Goal: Task Accomplishment & Management: Use online tool/utility

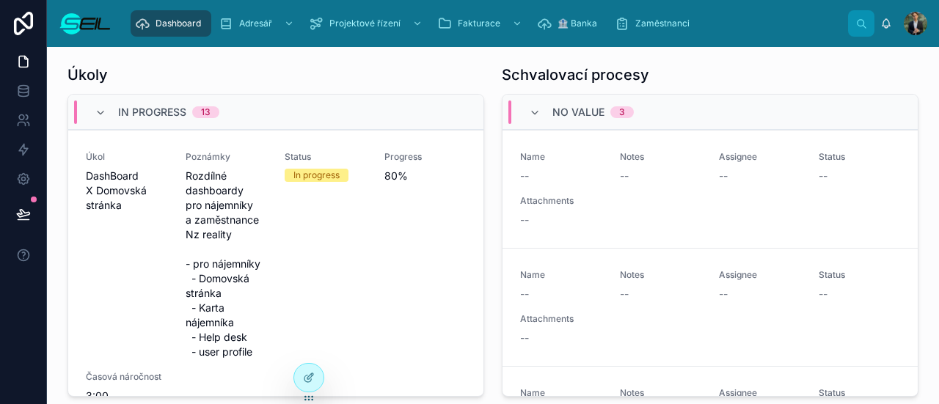
scroll to position [379, 0]
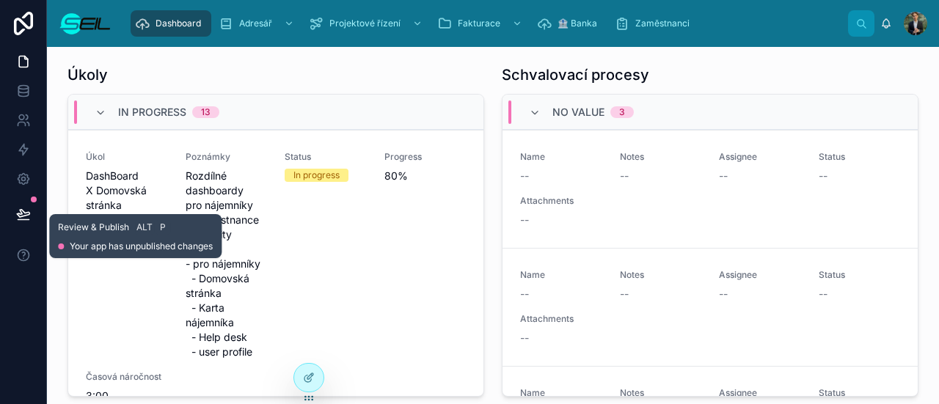
click at [27, 195] on button at bounding box center [23, 214] width 32 height 41
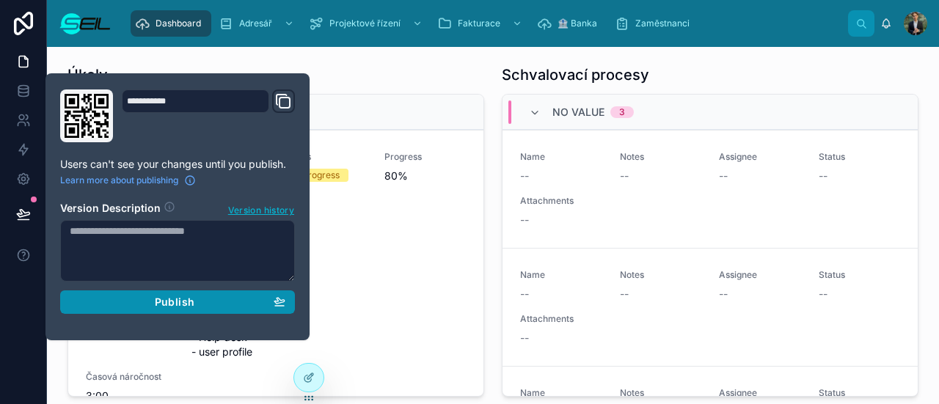
click at [161, 310] on button "Publish" at bounding box center [177, 302] width 235 height 23
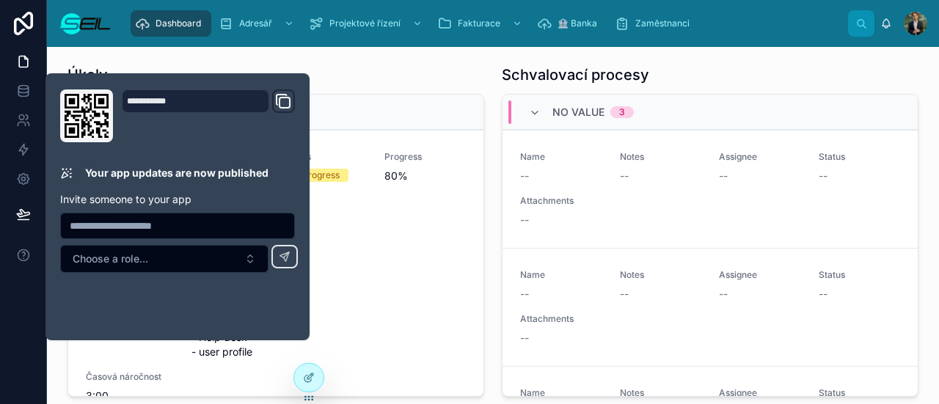
scroll to position [379, 0]
click at [426, 81] on div "Úkoly" at bounding box center [276, 75] width 417 height 21
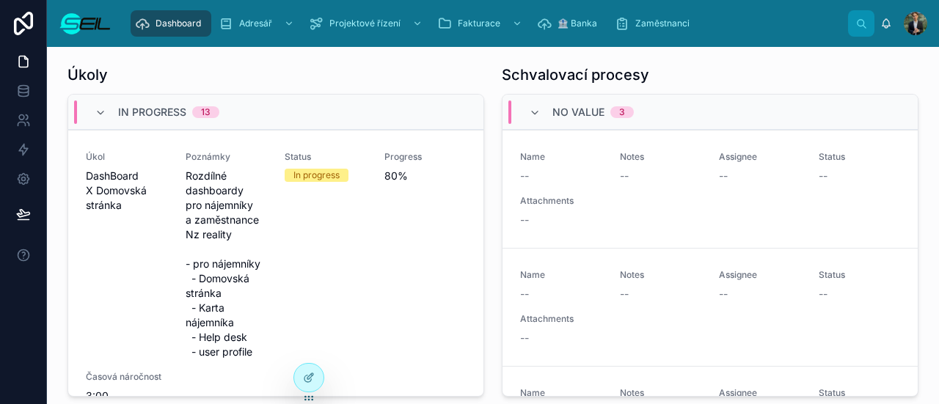
scroll to position [1, 0]
click at [272, 23] on div "Adresář" at bounding box center [258, 23] width 79 height 23
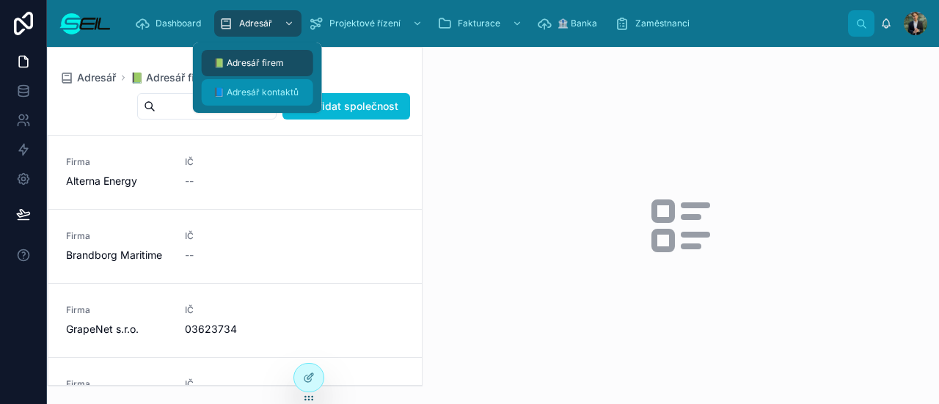
click at [269, 93] on span "📘 Adresář kontaktů" at bounding box center [256, 93] width 85 height 12
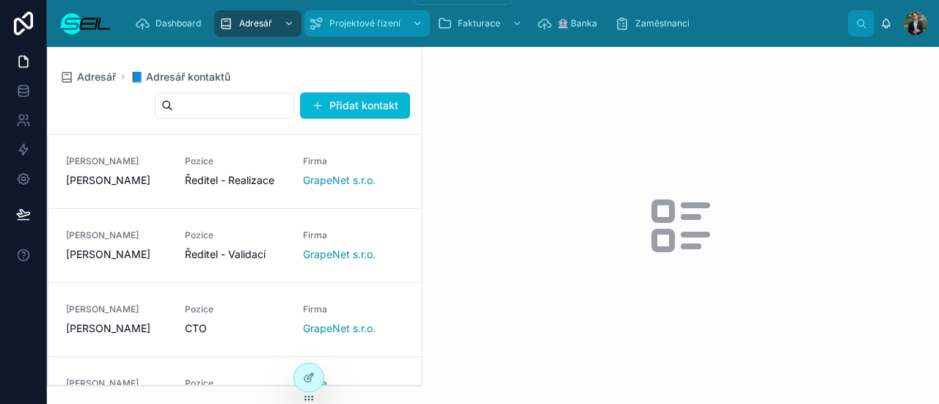
click at [341, 18] on span "Projektové řízení" at bounding box center [365, 24] width 71 height 12
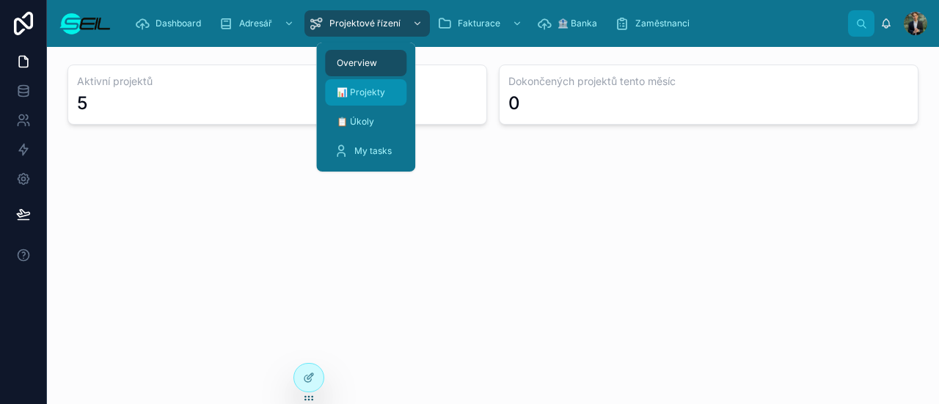
click at [380, 86] on div "📊 Projekty" at bounding box center [366, 92] width 64 height 23
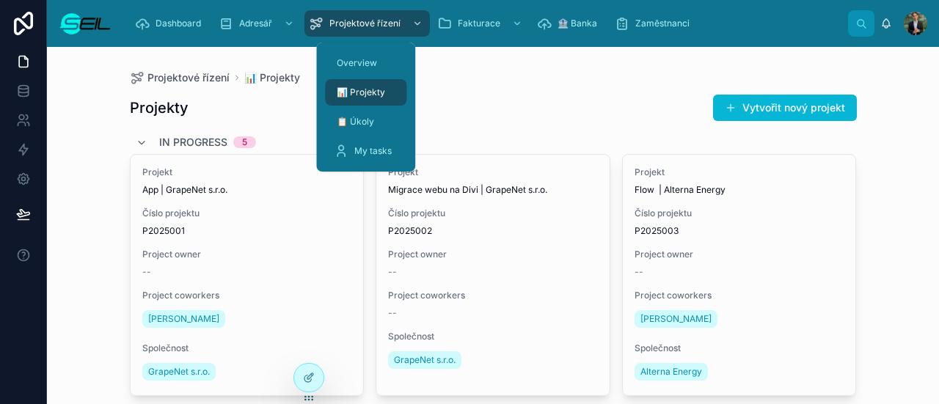
click at [380, 137] on div "My tasks" at bounding box center [365, 150] width 99 height 29
click at [379, 139] on div "My tasks" at bounding box center [366, 150] width 64 height 23
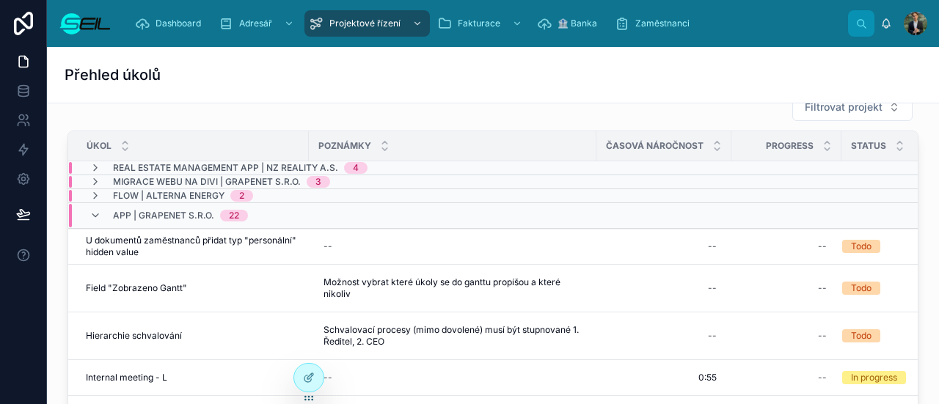
scroll to position [28, 0]
click at [428, 165] on div "Real estate Management app | NZ Reality a.s. 4" at bounding box center [400, 169] width 662 height 12
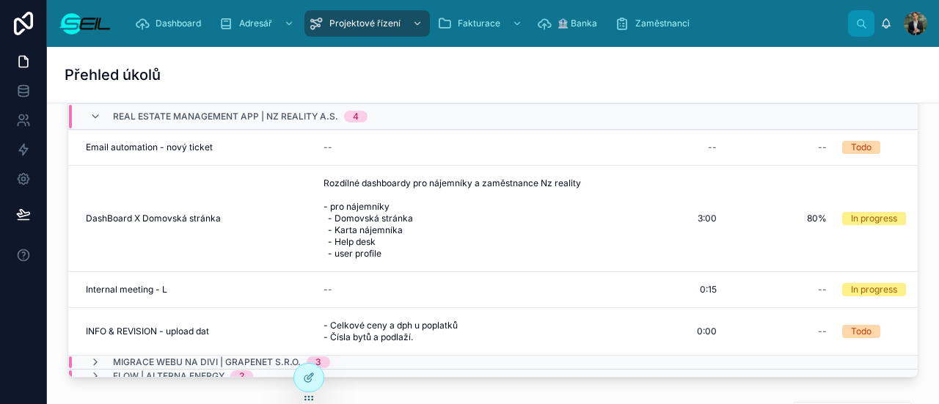
scroll to position [89, 0]
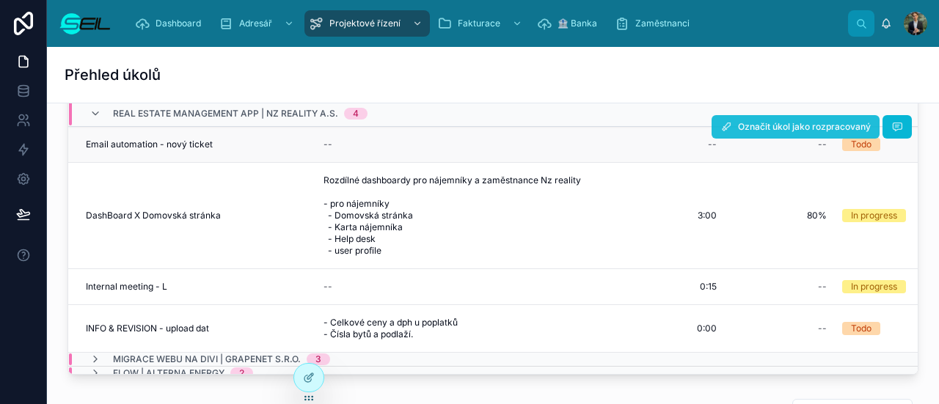
click at [796, 123] on span "Označit úkol jako rozpracovaný" at bounding box center [804, 127] width 133 height 12
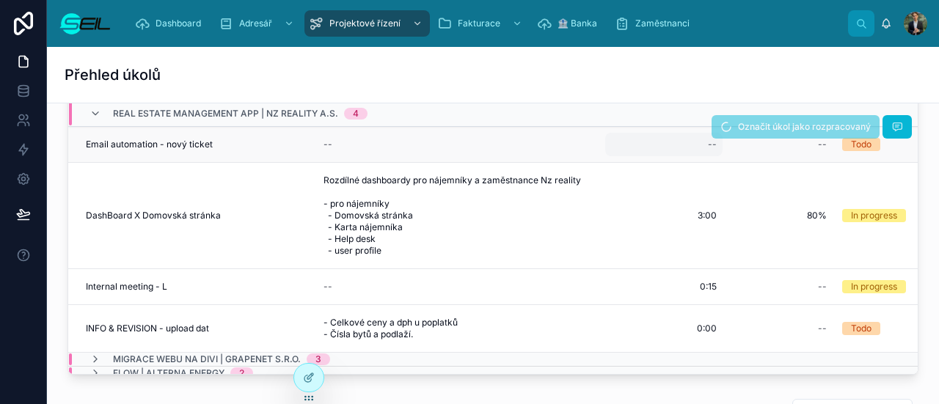
click at [706, 149] on div "--" at bounding box center [663, 144] width 117 height 23
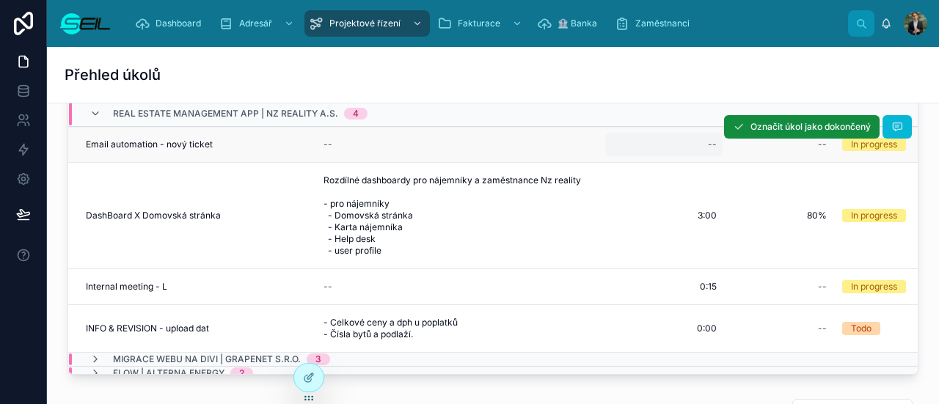
click at [700, 148] on div "--" at bounding box center [663, 144] width 117 height 23
type input "****"
click button "submit" at bounding box center [888, 163] width 18 height 18
click at [796, 150] on div "--" at bounding box center [786, 144] width 92 height 23
type input "***"
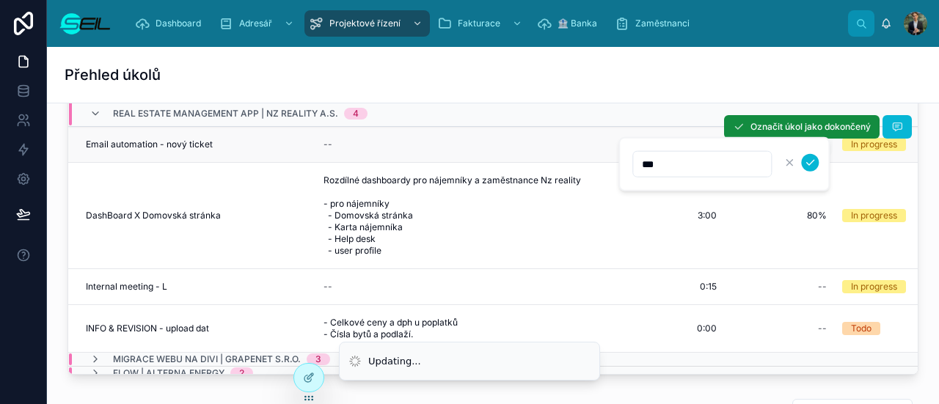
click button "submit" at bounding box center [810, 163] width 18 height 18
click at [892, 125] on icon at bounding box center [898, 127] width 12 height 12
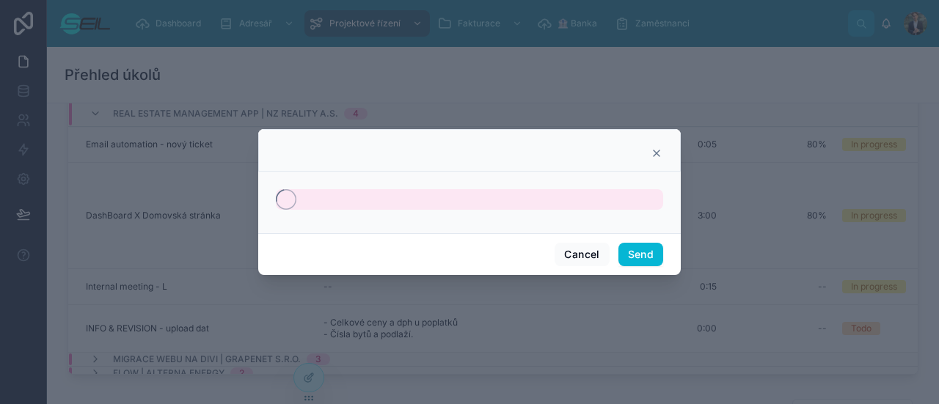
click at [575, 197] on div at bounding box center [469, 199] width 387 height 21
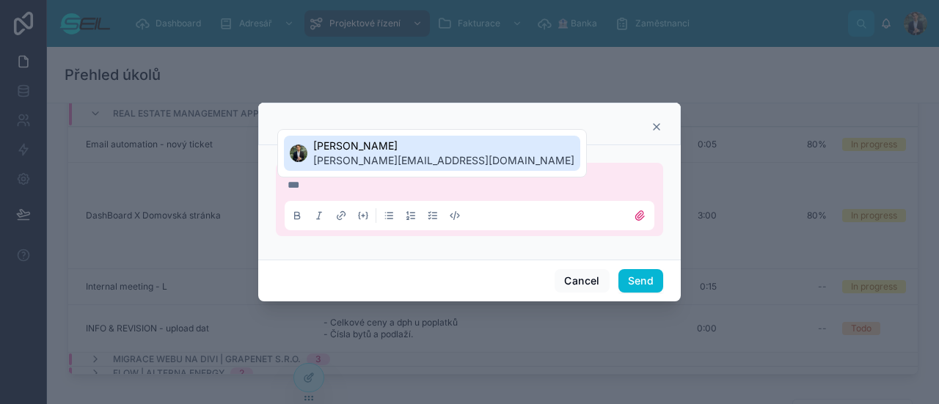
click at [349, 139] on span "[PERSON_NAME]" at bounding box center [443, 146] width 261 height 15
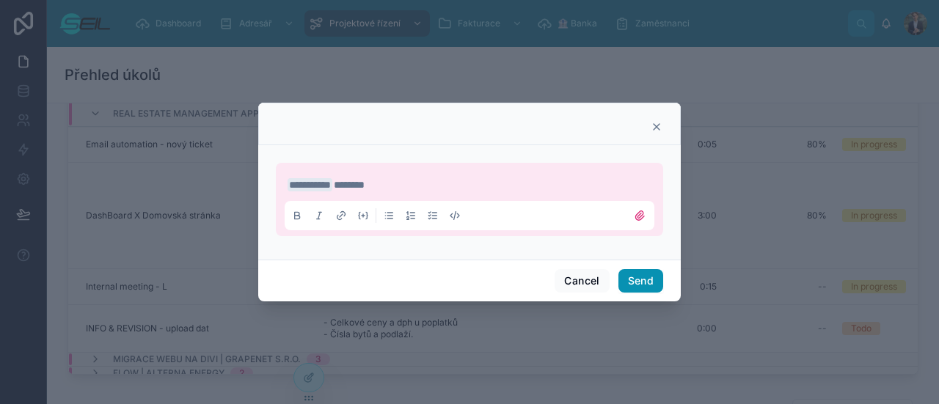
click at [646, 279] on button "Send" at bounding box center [641, 280] width 45 height 23
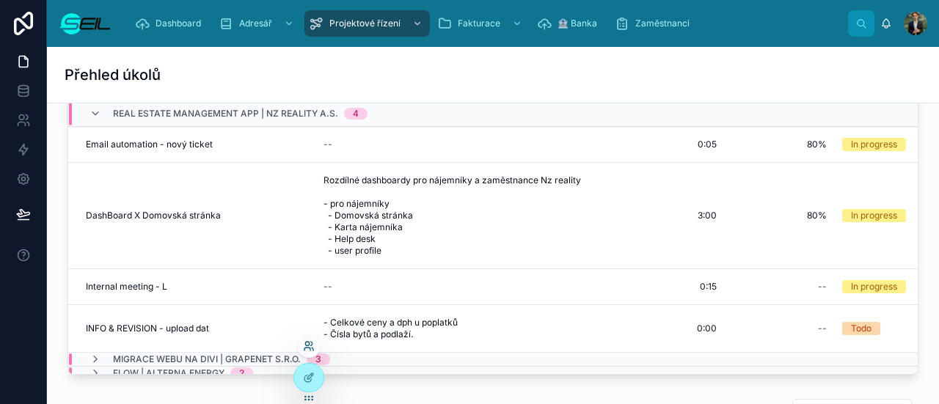
click at [311, 346] on icon at bounding box center [309, 347] width 12 height 12
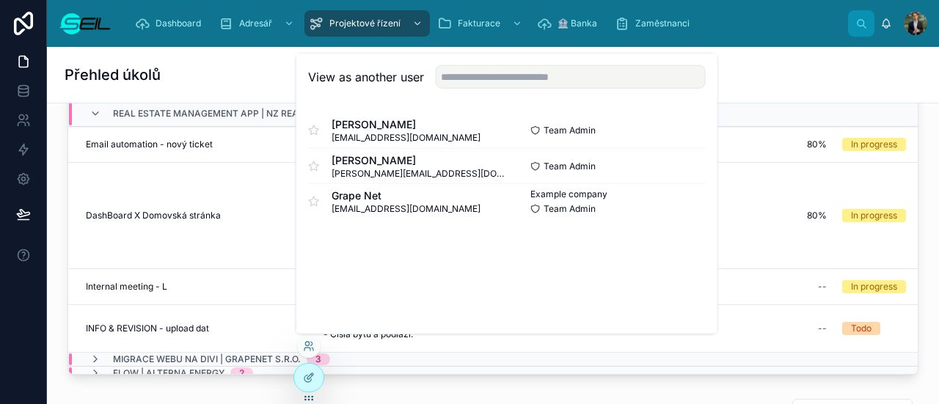
click at [881, 29] on icon at bounding box center [887, 24] width 12 height 12
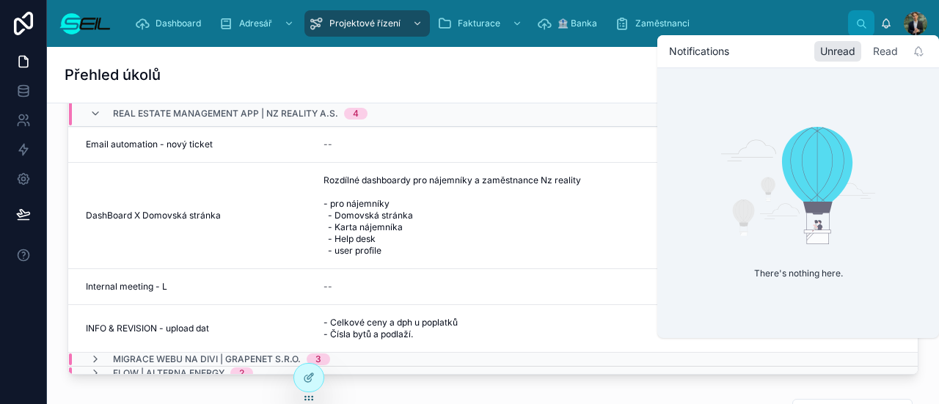
click at [881, 42] on div "Read" at bounding box center [885, 51] width 37 height 21
click at [853, 49] on div "Unread" at bounding box center [838, 51] width 47 height 21
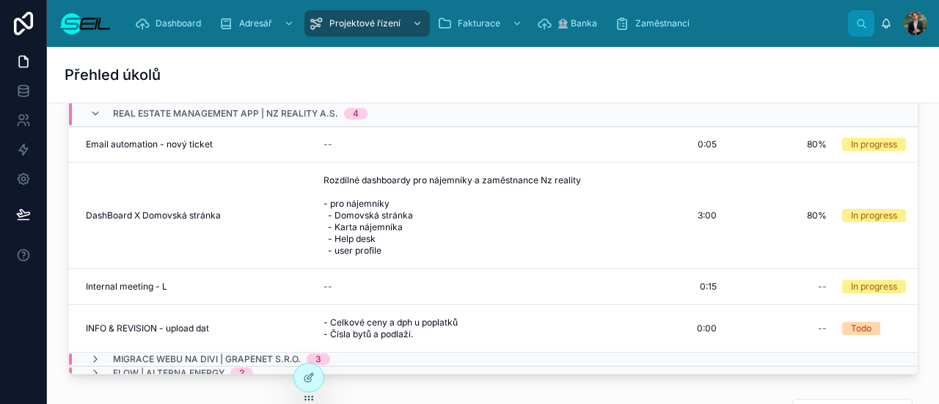
click at [784, 7] on div "Dashboard Adresář Projektové řízení Fakturace 🏦 Banka Zaměstnanci [PERSON_NAME]" at bounding box center [493, 23] width 892 height 47
click at [307, 348] on icon at bounding box center [308, 349] width 6 height 3
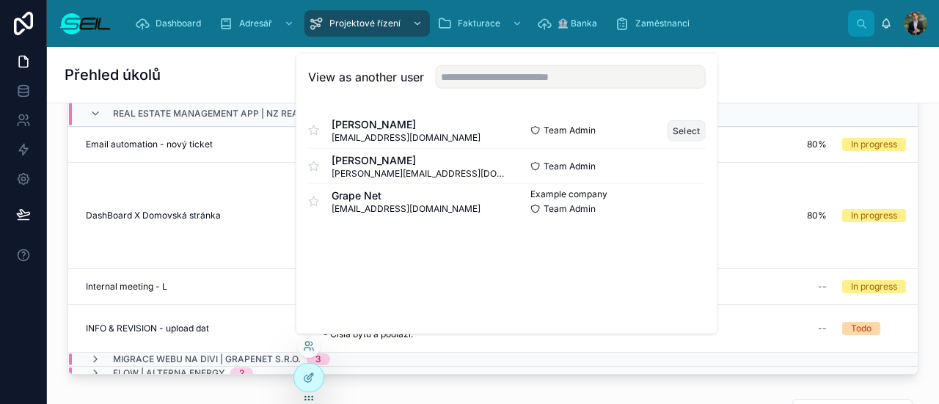
click at [691, 125] on button "Select" at bounding box center [687, 130] width 38 height 21
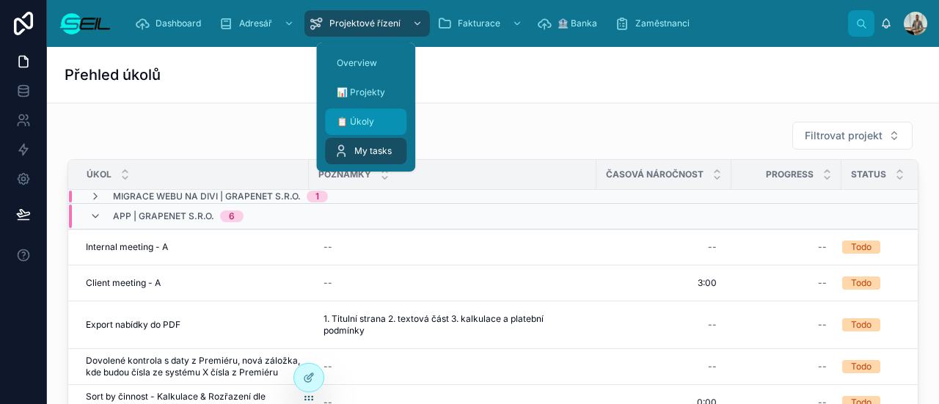
click at [373, 119] on span "📋 Úkoly" at bounding box center [355, 122] width 37 height 12
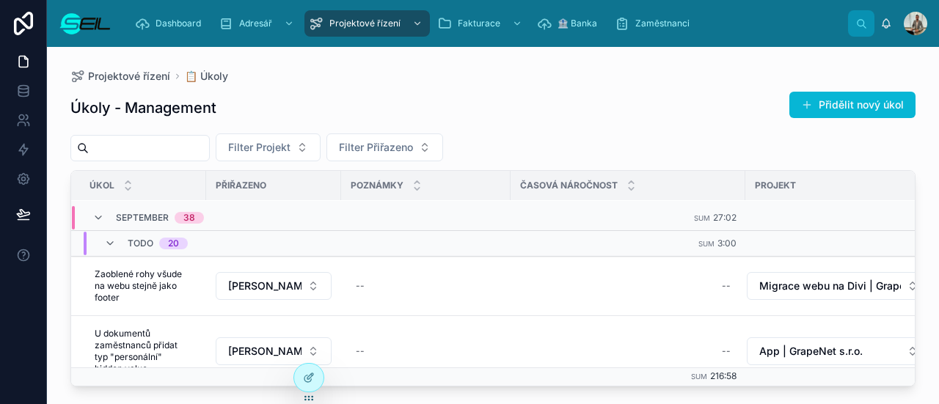
scroll to position [150, 0]
click at [291, 147] on span "Filter Projekt" at bounding box center [259, 147] width 62 height 15
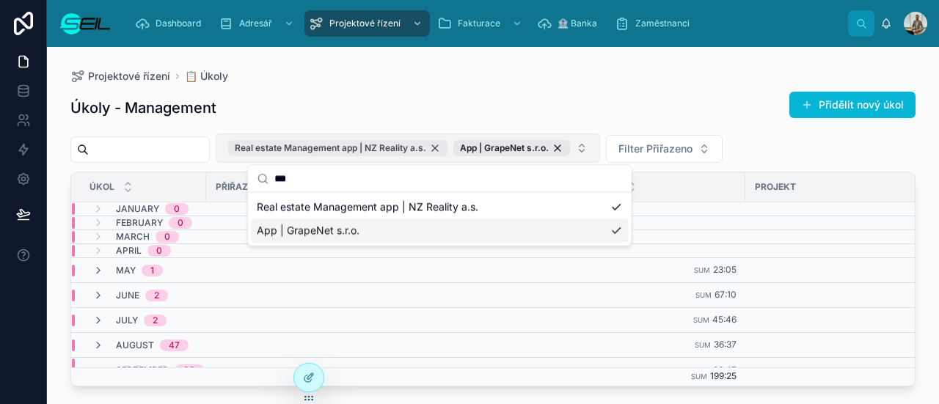
type input "***"
click at [448, 144] on div "Real estate Management app | NZ Reality a.s." at bounding box center [337, 148] width 219 height 16
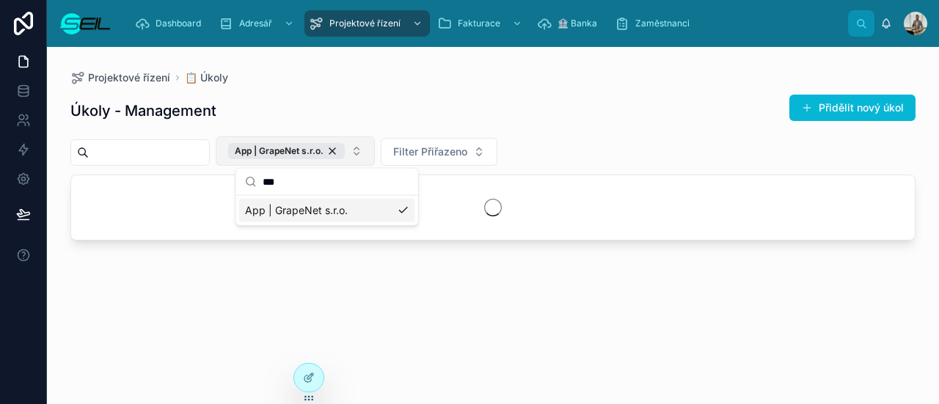
click at [389, 109] on div "Úkoly - Management Přidělit nový úkol" at bounding box center [492, 111] width 845 height 34
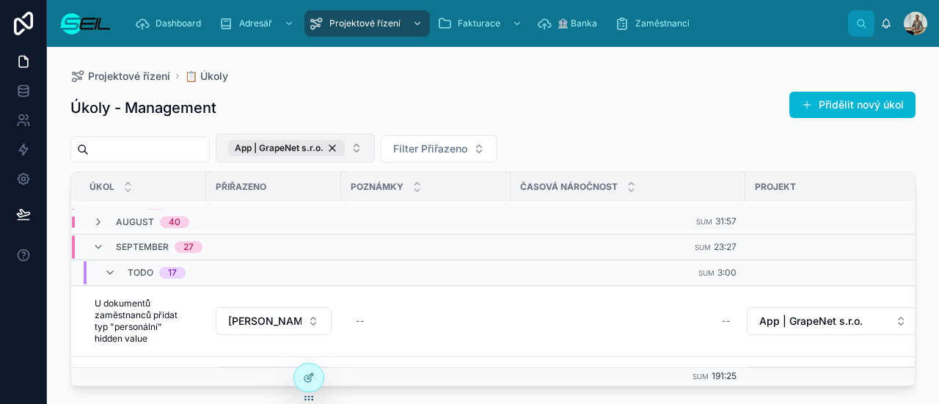
scroll to position [178, 0]
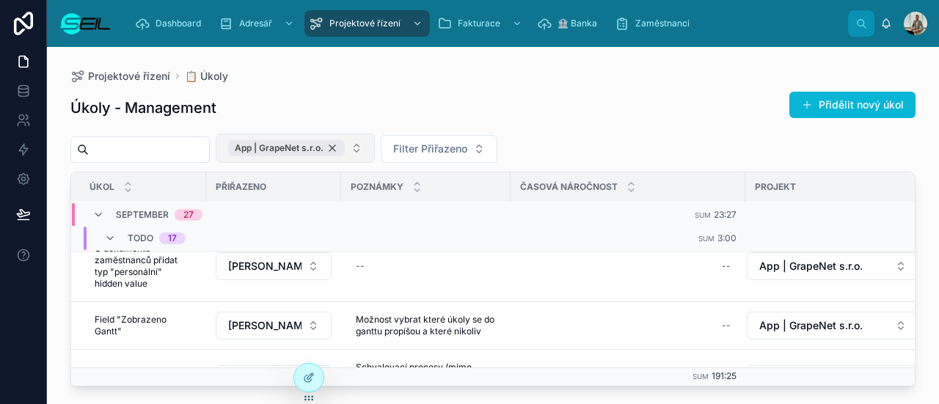
click at [324, 150] on span "App | GrapeNet s.r.o." at bounding box center [279, 148] width 89 height 12
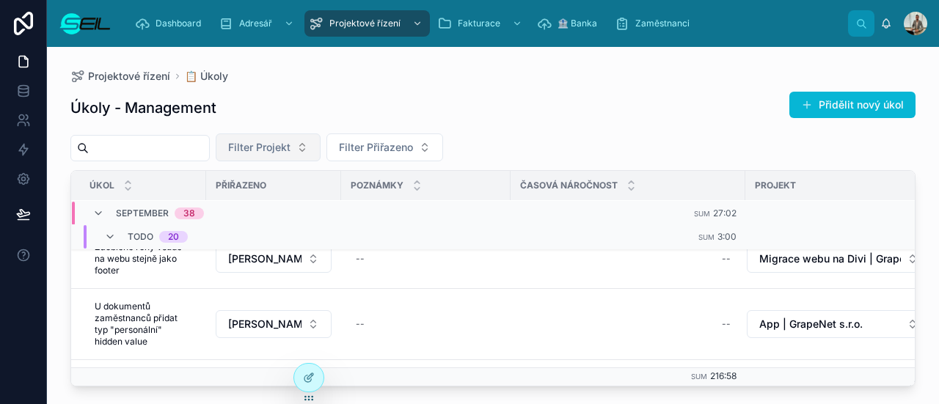
click at [291, 146] on span "Filter Projekt" at bounding box center [259, 147] width 62 height 15
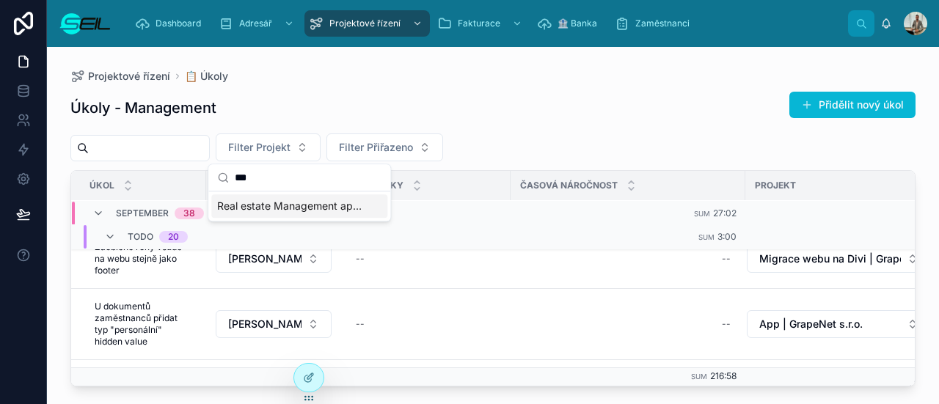
type input "***"
click at [291, 211] on span "Real estate Management app | NZ Reality a.s." at bounding box center [290, 206] width 147 height 15
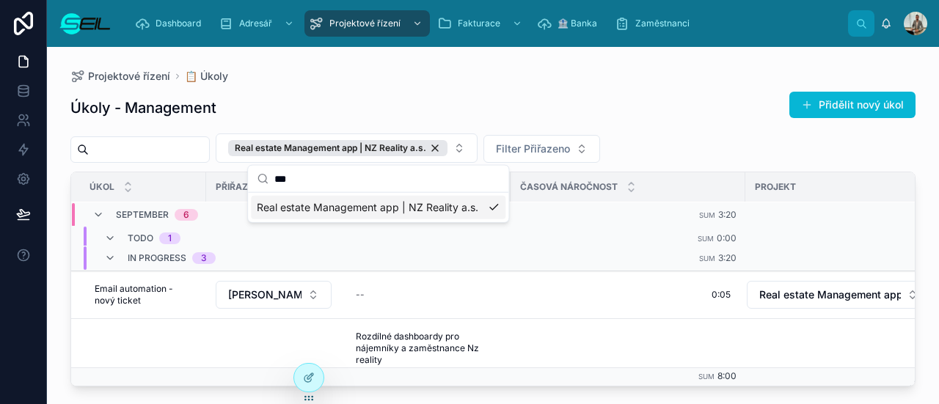
click at [294, 92] on div "Úkoly - Management Přidělit nový úkol" at bounding box center [492, 108] width 845 height 34
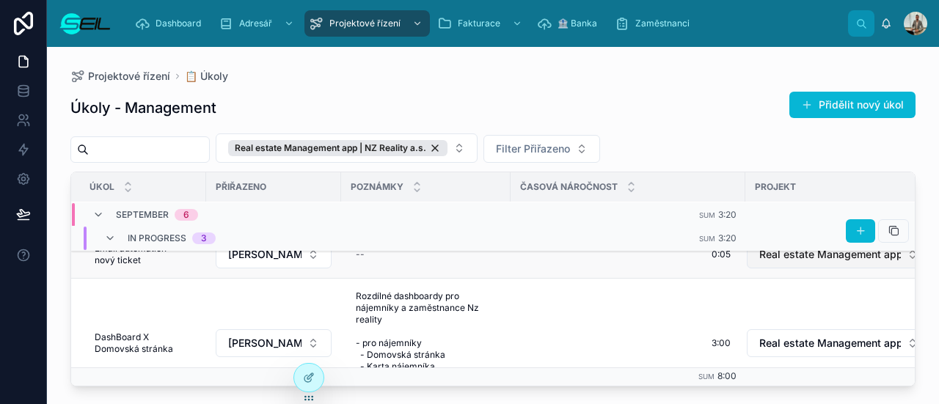
scroll to position [179, 0]
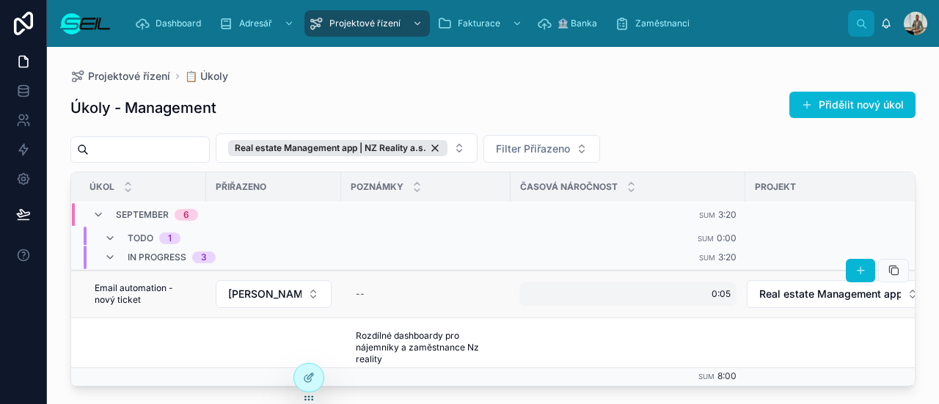
click at [559, 283] on div "0:05 0:05" at bounding box center [628, 294] width 217 height 23
type input "****"
click at [427, 283] on div "--" at bounding box center [426, 294] width 152 height 23
click at [148, 284] on span "Email automation - nový ticket" at bounding box center [143, 294] width 97 height 23
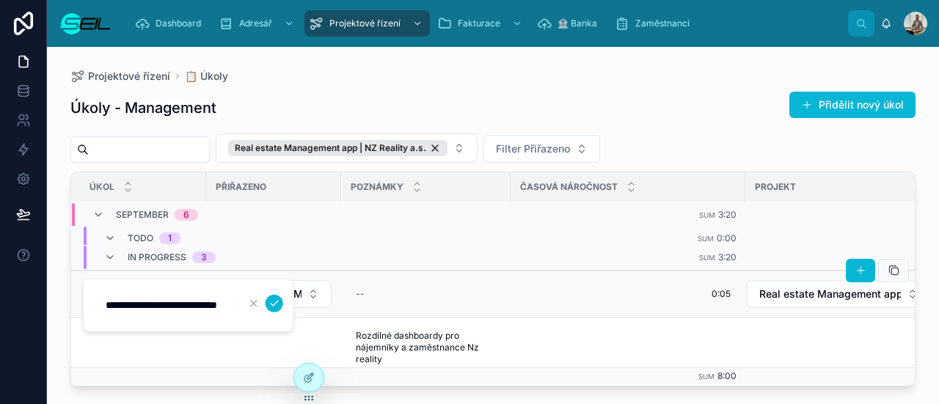
click at [224, 272] on td "Lukáš Heřík, BBA" at bounding box center [273, 295] width 135 height 48
click at [214, 273] on td "Lukáš Heřík, BBA" at bounding box center [273, 295] width 135 height 48
click at [202, 274] on td "Email automation - nový ticket Email automation - nový ticket" at bounding box center [138, 295] width 135 height 48
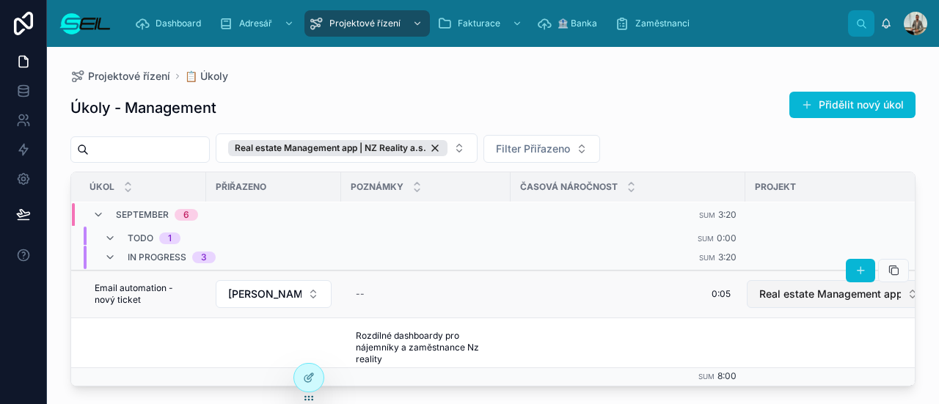
scroll to position [179, 47]
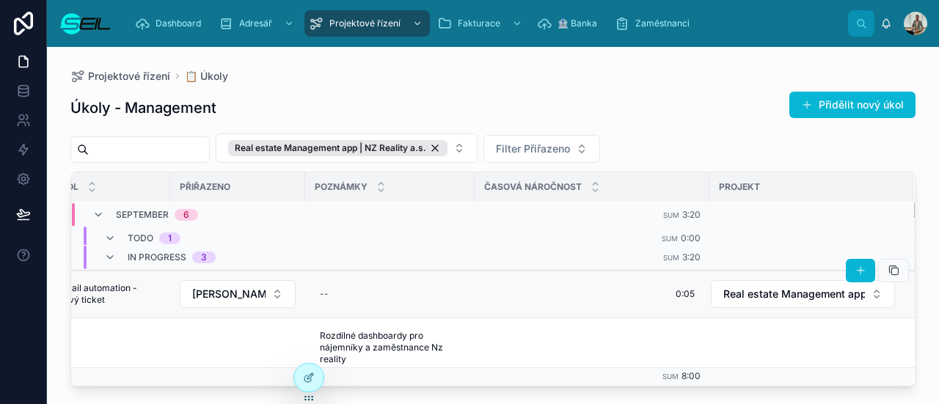
click at [731, 306] on td "Real estate Management app | NZ Reality a.s." at bounding box center [812, 295] width 204 height 48
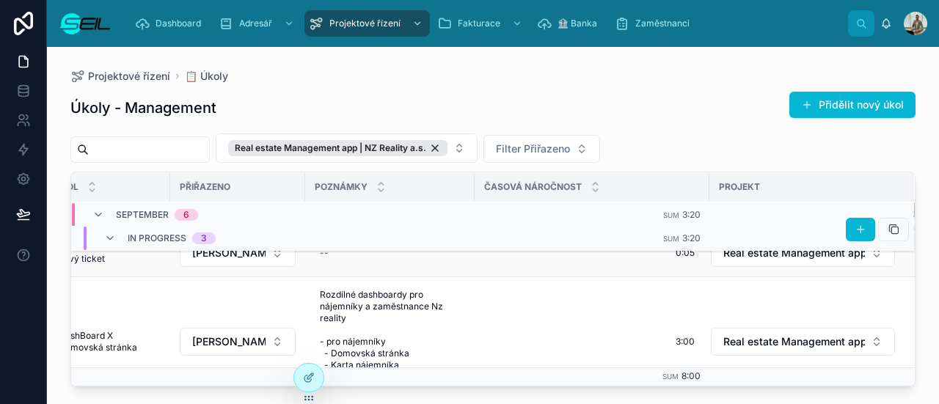
scroll to position [219, 47]
click at [523, 297] on td "3:00 3:00" at bounding box center [592, 343] width 235 height 130
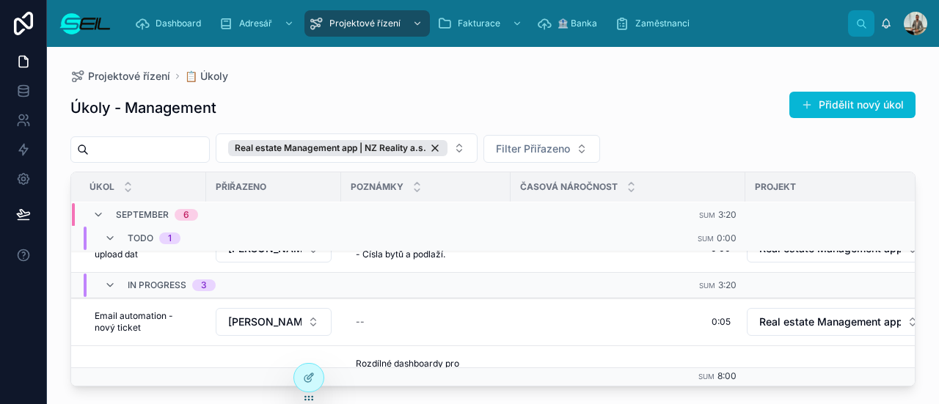
scroll to position [152, 0]
click at [154, 279] on span "In progress" at bounding box center [157, 285] width 59 height 12
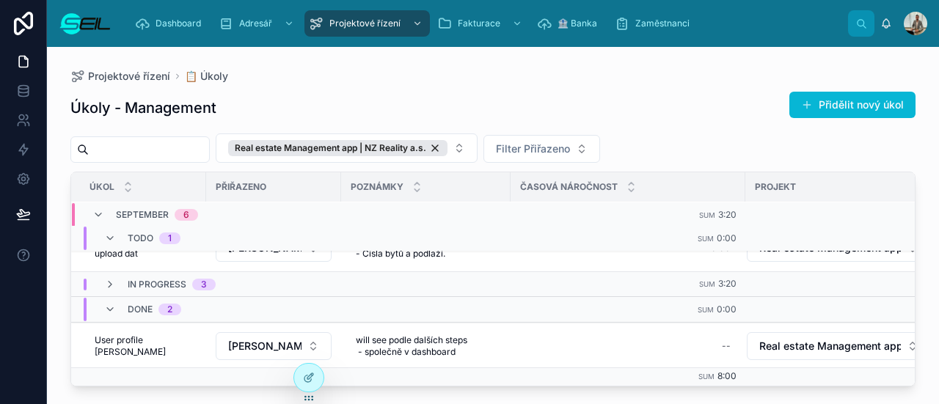
click at [154, 279] on span "In progress" at bounding box center [157, 285] width 59 height 12
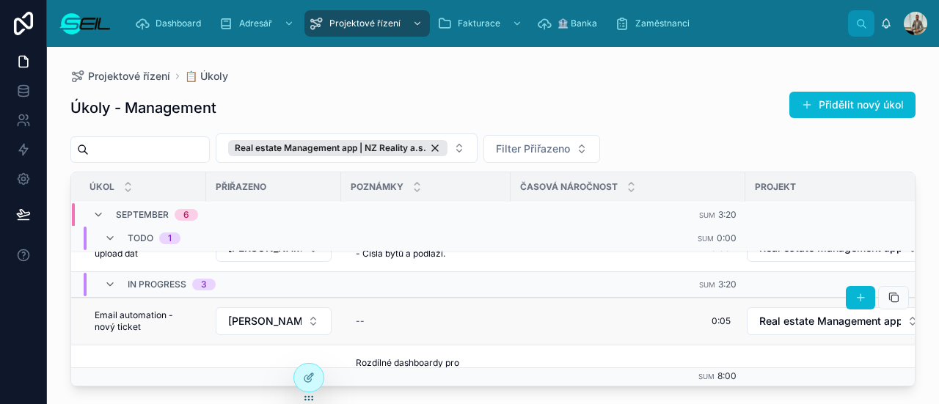
click at [78, 322] on td "Email automation - nový ticket Email automation - nový ticket" at bounding box center [138, 322] width 135 height 48
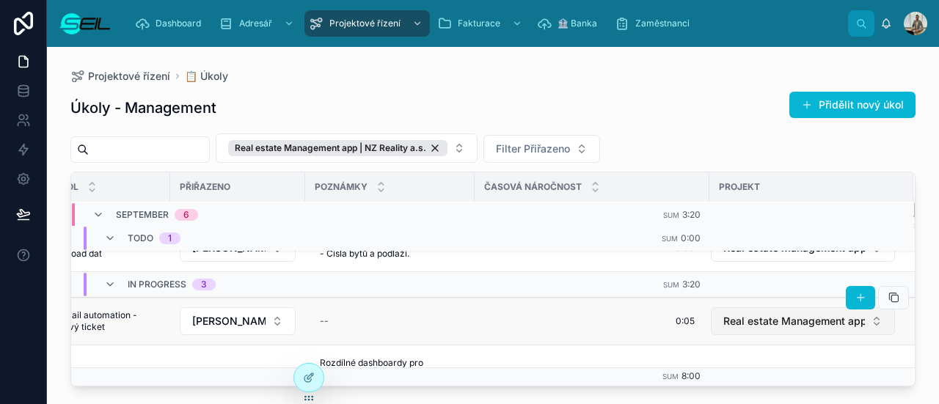
click at [790, 323] on span "Real estate Management app | NZ Reality a.s." at bounding box center [795, 321] width 142 height 15
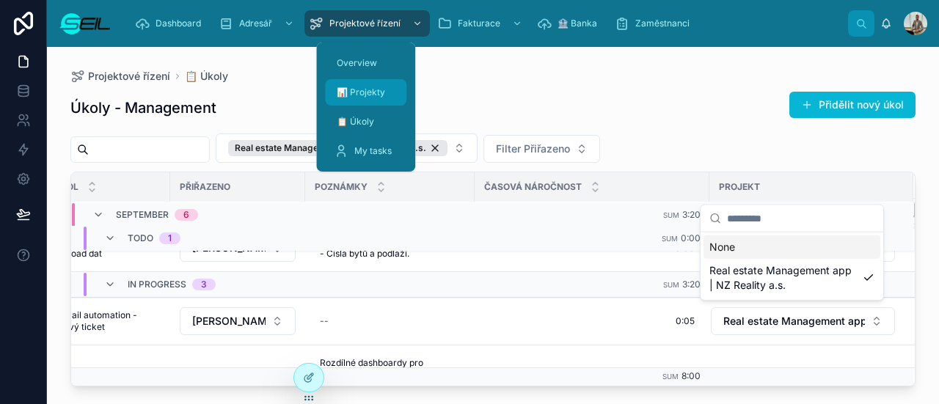
click at [376, 98] on span "📊 Projekty" at bounding box center [361, 93] width 48 height 12
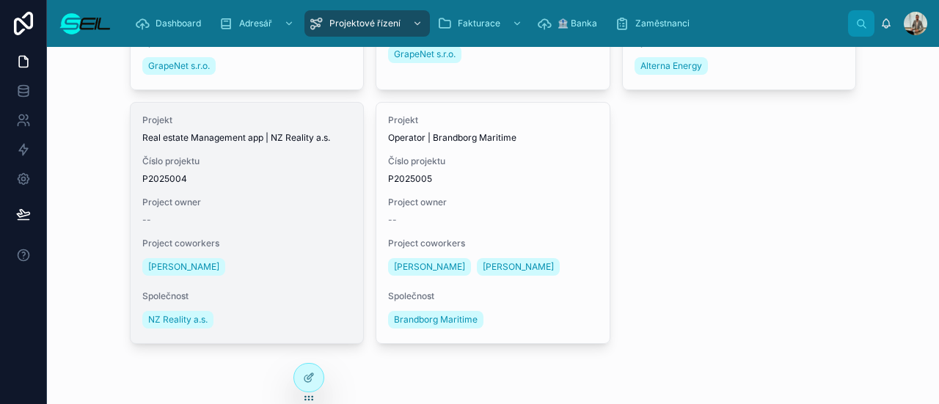
click at [218, 204] on span "Project owner" at bounding box center [247, 203] width 210 height 12
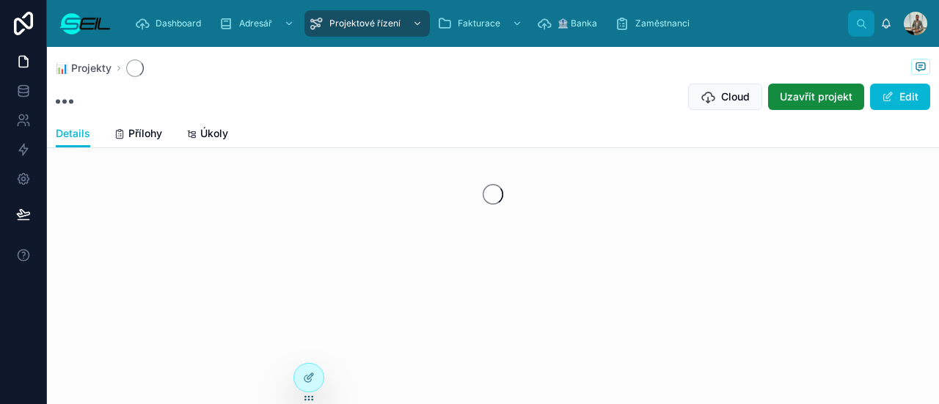
scroll to position [87, 0]
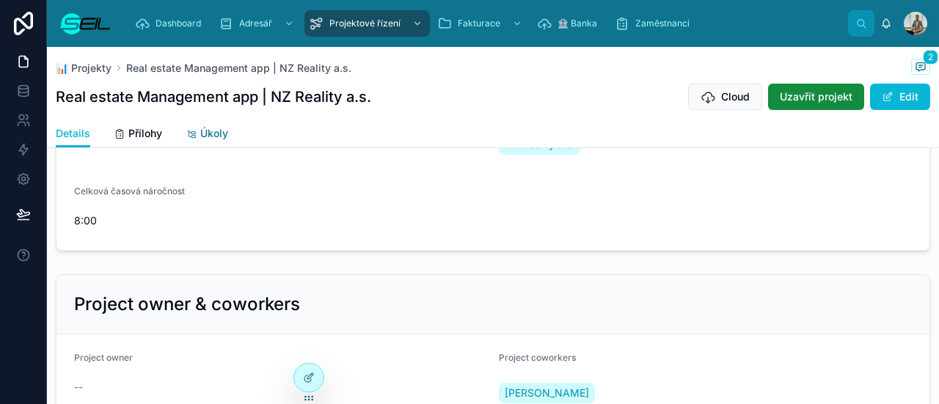
click at [215, 134] on span "Úkoly" at bounding box center [214, 133] width 28 height 15
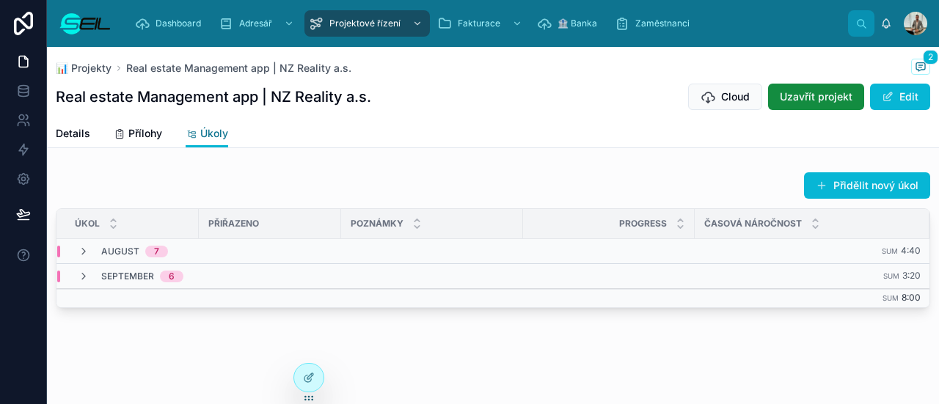
scroll to position [1, 0]
click at [137, 279] on span "September" at bounding box center [127, 275] width 53 height 12
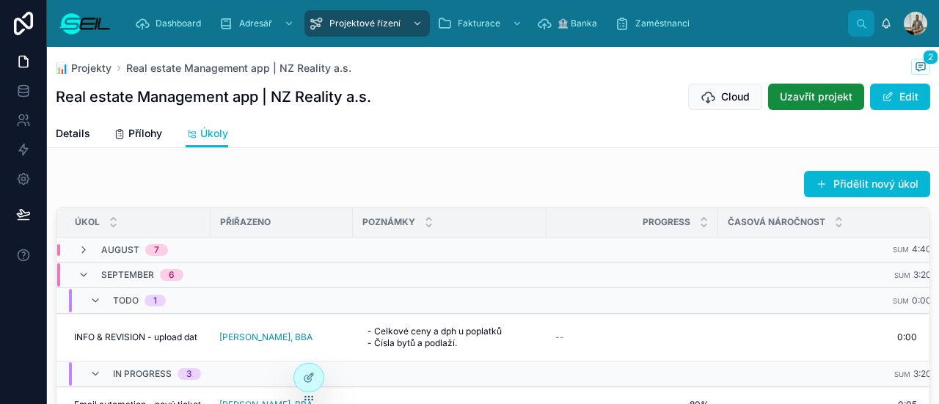
click at [129, 255] on td "August 7" at bounding box center [302, 250] width 490 height 25
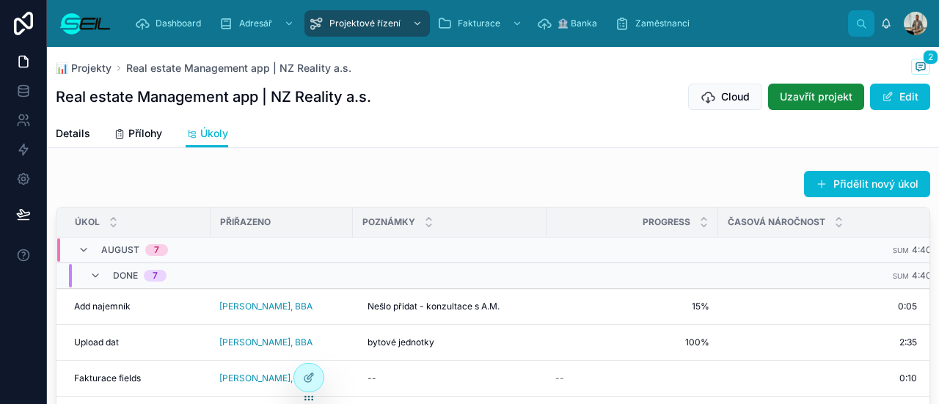
click at [125, 250] on span "August" at bounding box center [120, 250] width 38 height 12
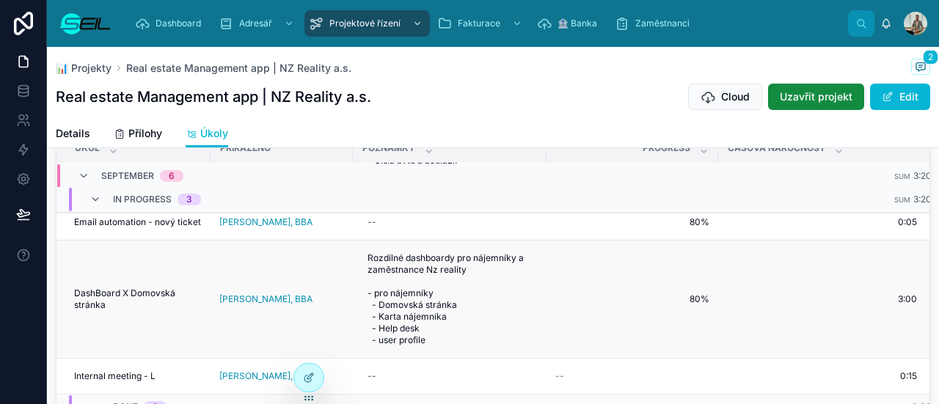
scroll to position [53, 0]
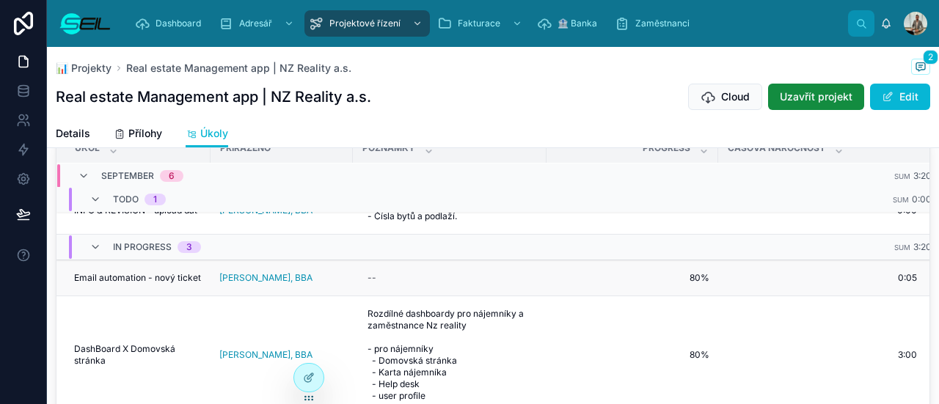
click at [159, 272] on span "Email automation - nový ticket" at bounding box center [137, 278] width 127 height 12
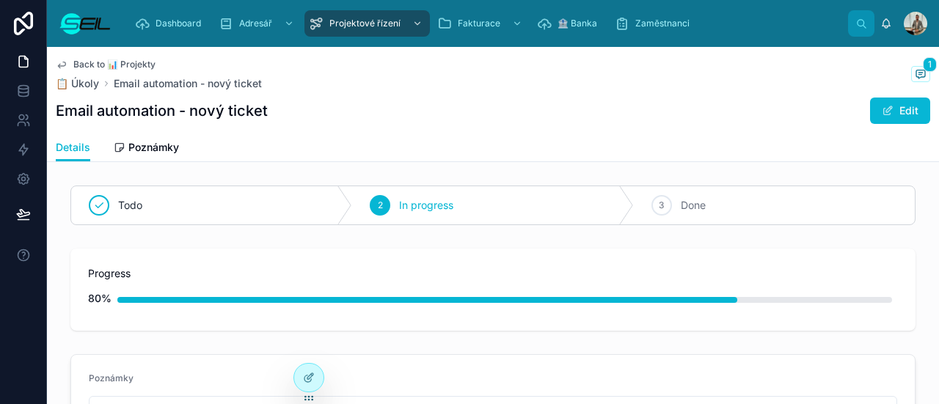
scroll to position [70, 0]
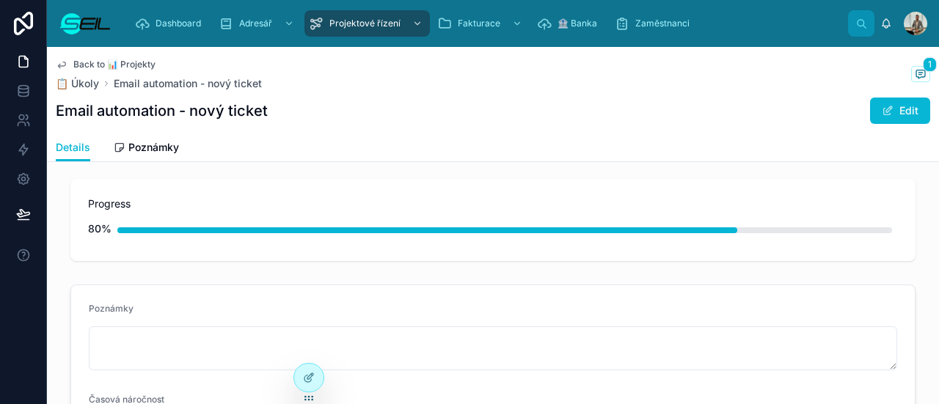
click at [141, 130] on div "Back to 📊 Projekty 📋 Úkoly Email automation - nový ticket 1 Email automation - …" at bounding box center [493, 90] width 875 height 87
click at [145, 152] on span "Poznámky" at bounding box center [153, 147] width 51 height 15
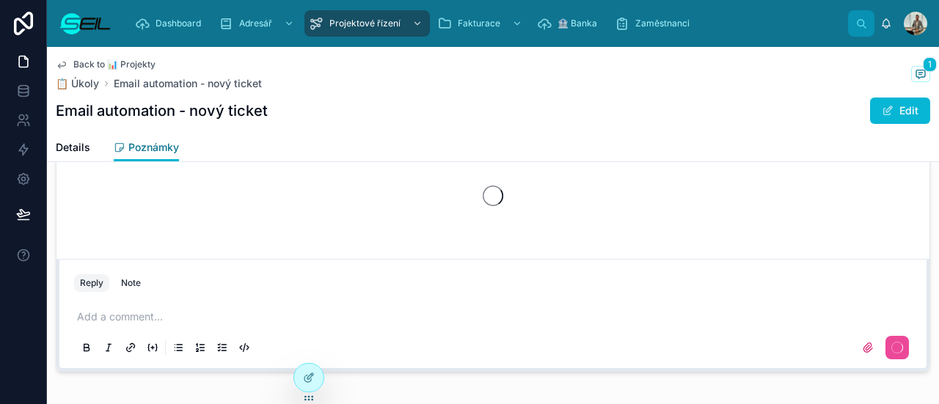
scroll to position [35, 0]
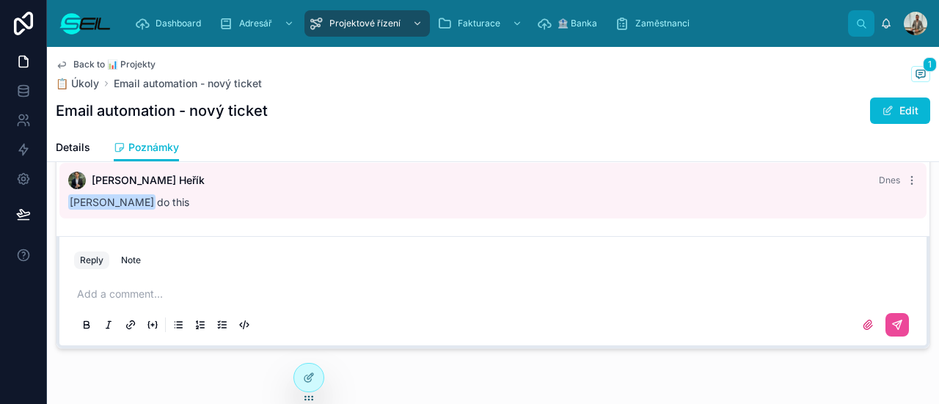
click at [188, 288] on p at bounding box center [496, 294] width 838 height 15
click at [307, 342] on icon at bounding box center [307, 344] width 4 height 4
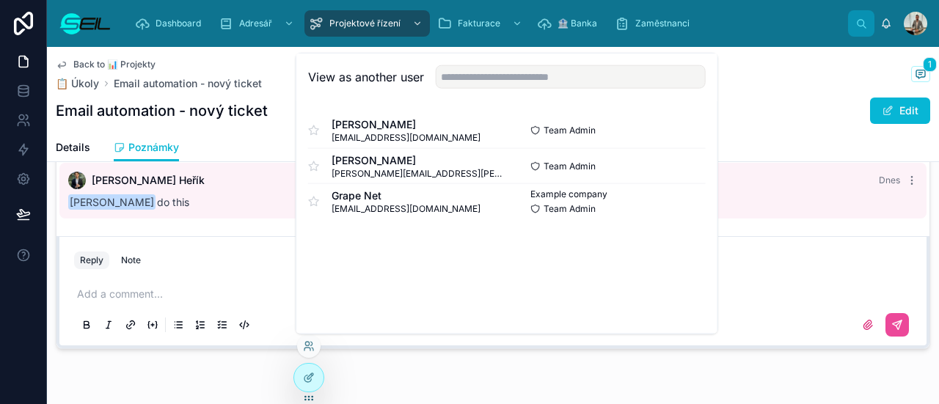
click at [484, 343] on div "Add a comment..." at bounding box center [493, 308] width 856 height 73
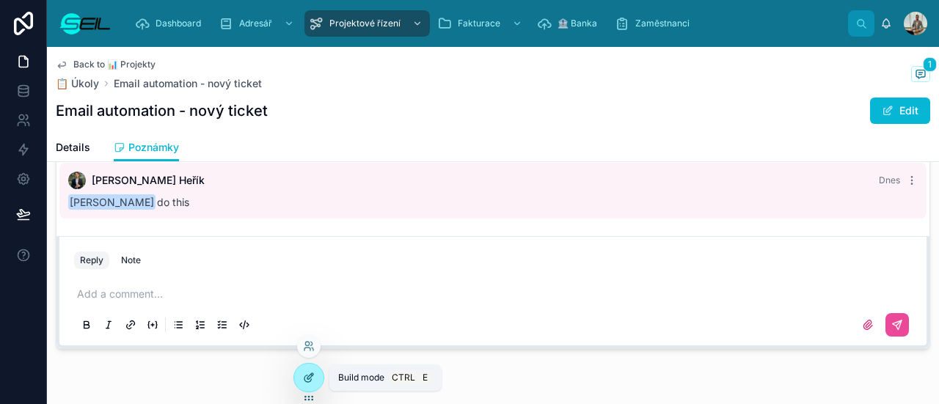
click at [318, 375] on div at bounding box center [308, 378] width 29 height 28
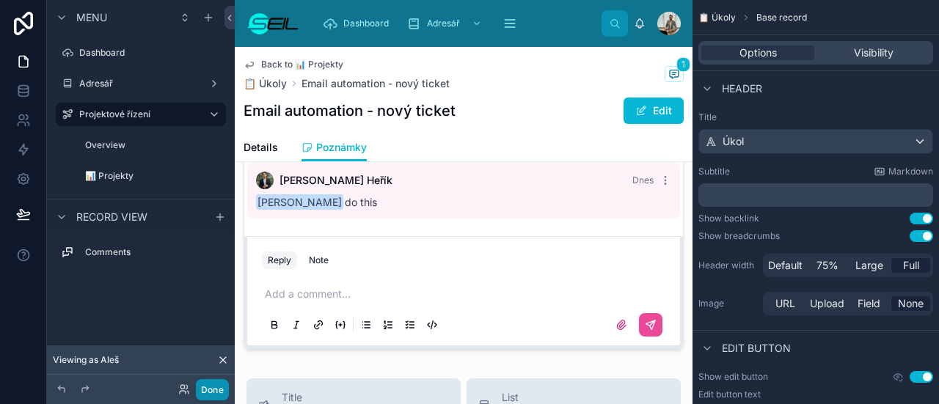
click at [218, 390] on button "Done" at bounding box center [212, 389] width 33 height 21
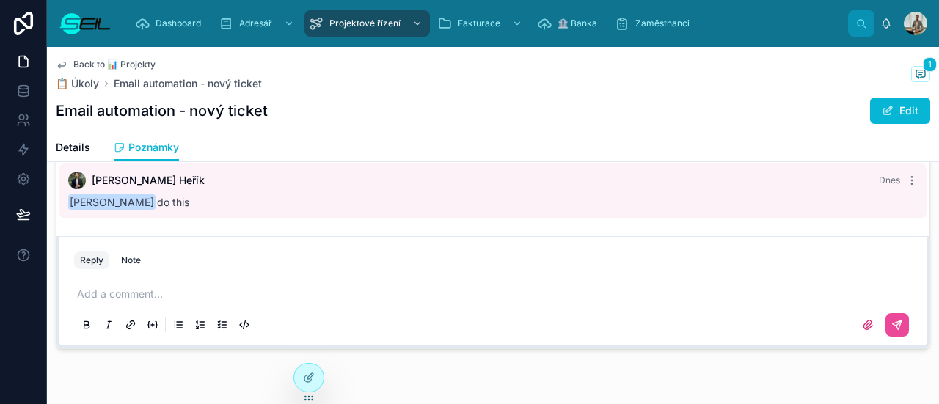
click at [214, 283] on div "Add a comment..." at bounding box center [493, 309] width 838 height 62
click at [185, 290] on p at bounding box center [496, 294] width 838 height 15
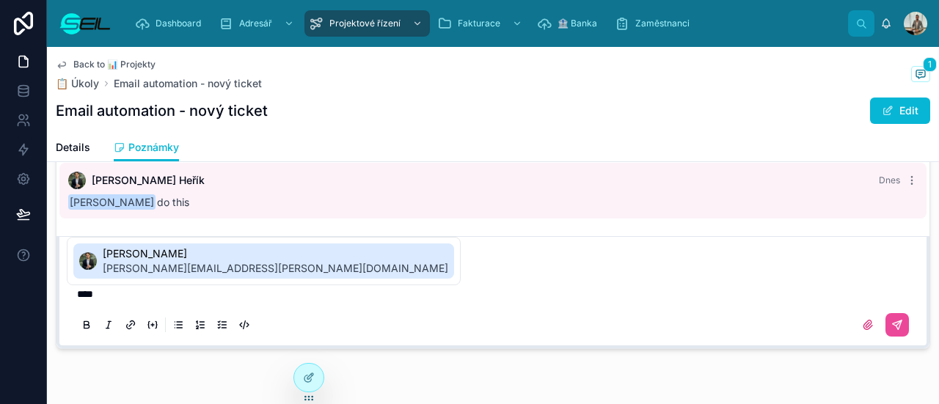
click at [138, 261] on span "[PERSON_NAME]" at bounding box center [276, 254] width 346 height 15
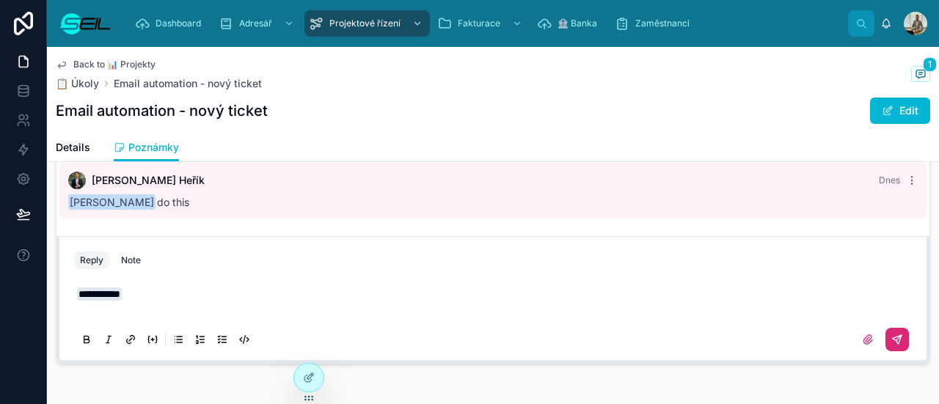
click at [895, 337] on button at bounding box center [897, 339] width 23 height 23
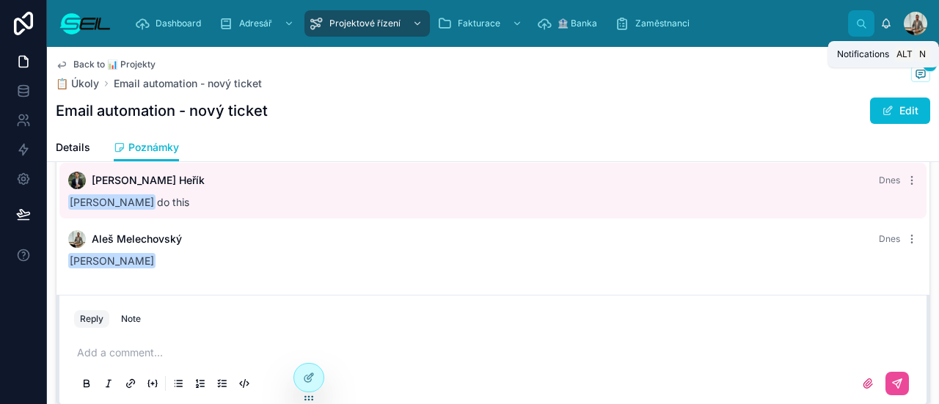
click at [882, 26] on icon at bounding box center [887, 24] width 12 height 12
click at [802, 15] on div "Dashboard Adresář Projektové řízení Fakturace 🏦 Banka Zaměstnanci" at bounding box center [485, 23] width 725 height 32
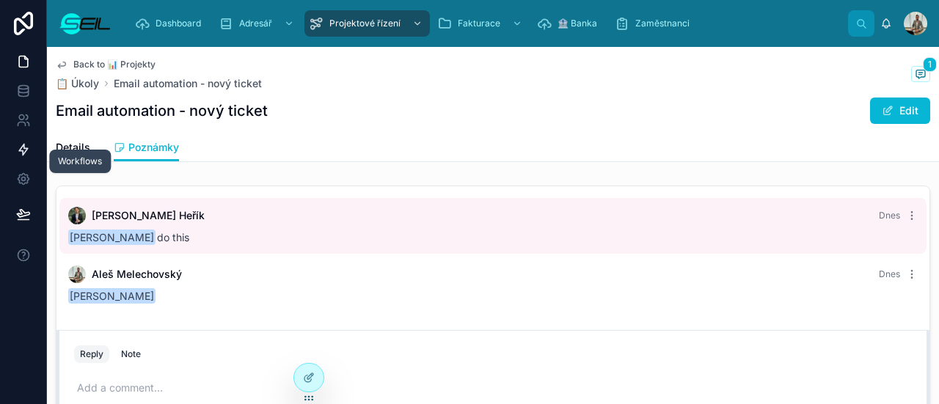
click at [34, 149] on link at bounding box center [23, 149] width 46 height 29
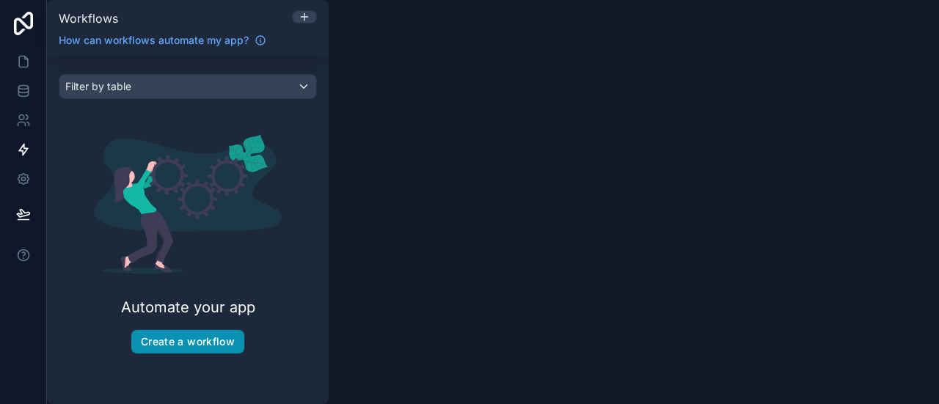
click at [201, 341] on button "Create a workflow" at bounding box center [187, 341] width 113 height 23
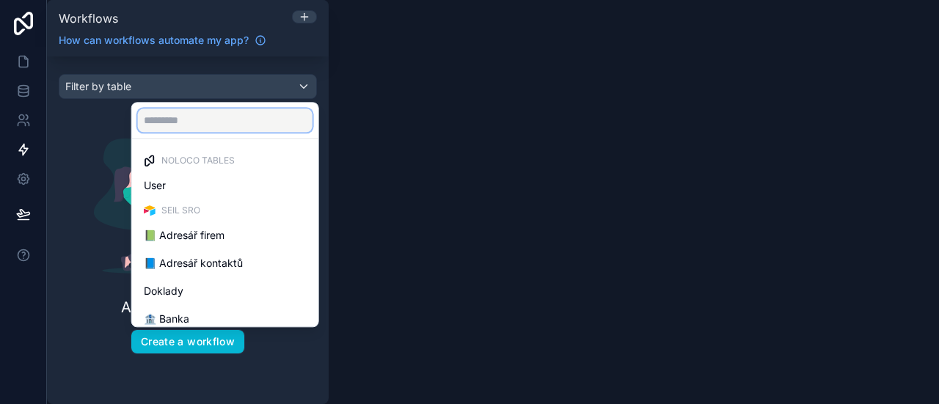
click at [233, 128] on input "text" at bounding box center [225, 120] width 175 height 23
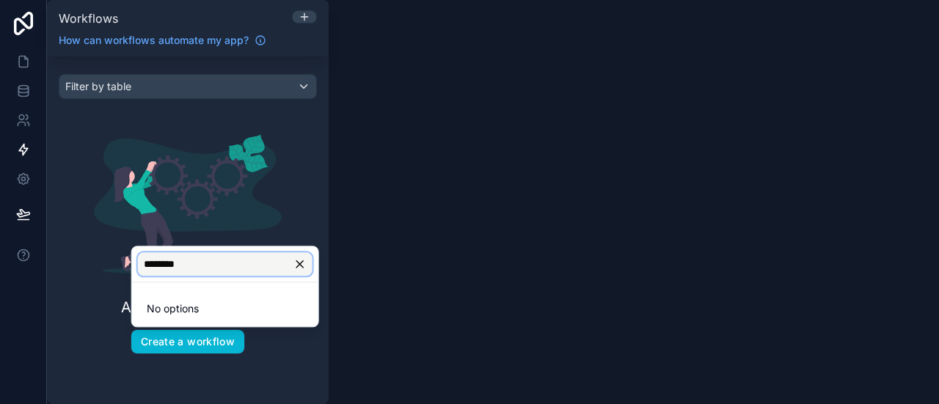
type input "*********"
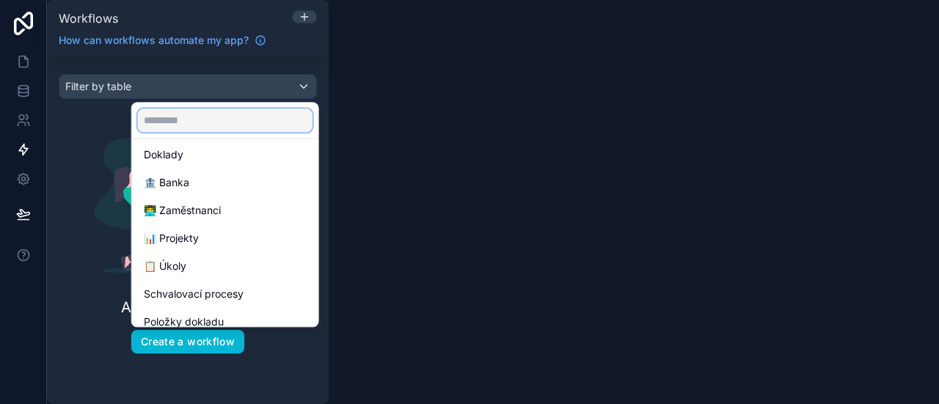
scroll to position [176, 0]
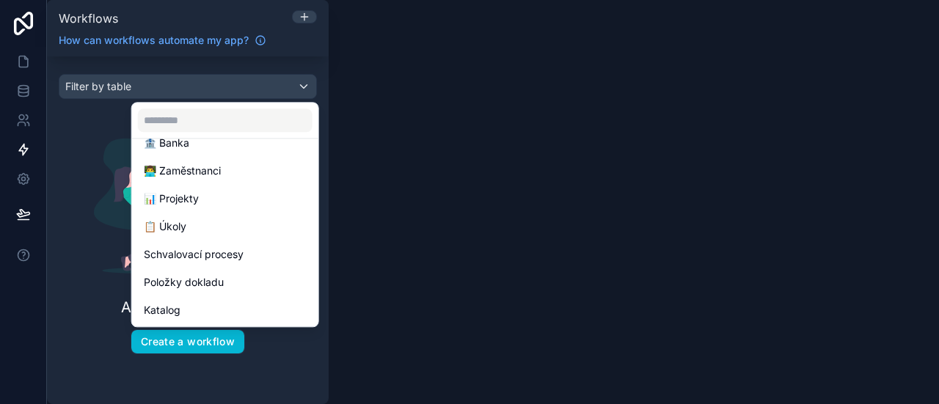
click at [245, 216] on div "📋 Úkoly" at bounding box center [225, 227] width 181 height 26
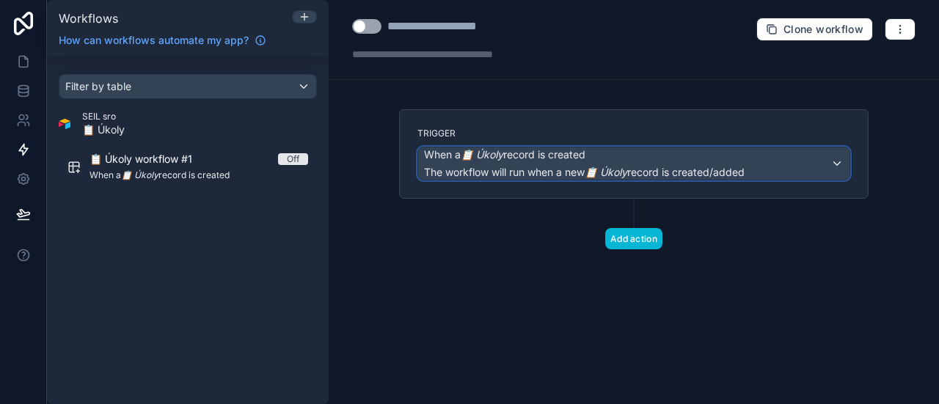
click at [680, 156] on span "When a 📋 Úkoly record is created" at bounding box center [584, 155] width 321 height 15
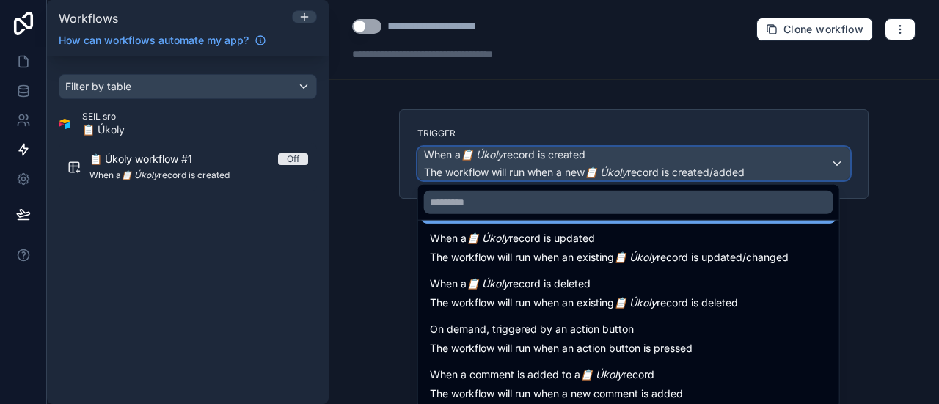
scroll to position [53, 0]
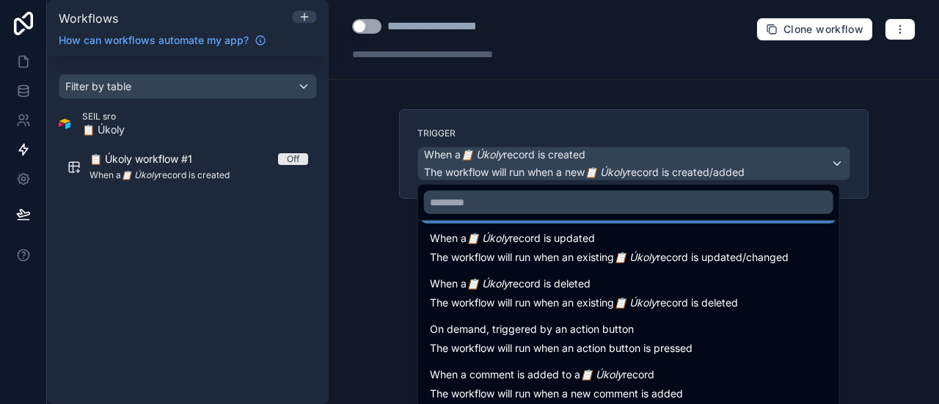
click at [407, 23] on div at bounding box center [469, 202] width 939 height 404
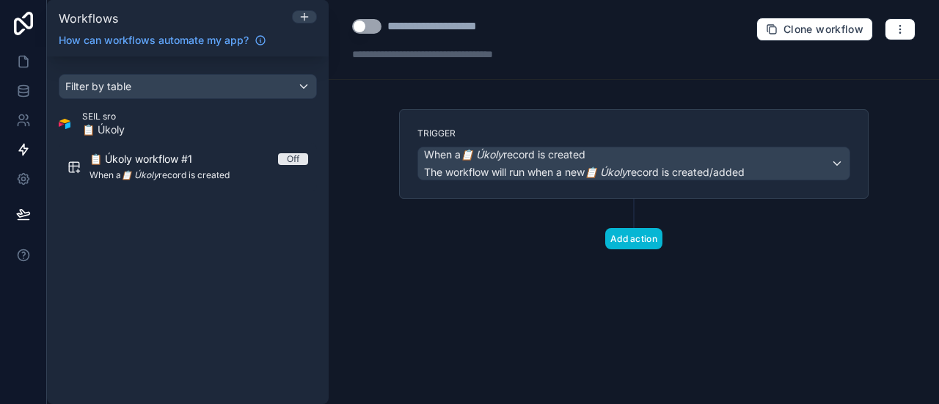
click at [407, 23] on div "**********" at bounding box center [453, 27] width 133 height 18
click at [580, 174] on span "The workflow will run when a new 📋 Úkoly record is created/added" at bounding box center [584, 172] width 321 height 12
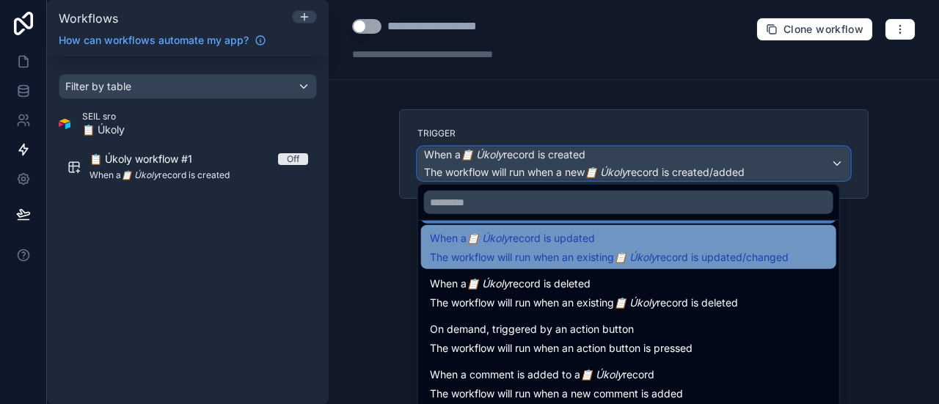
scroll to position [0, 0]
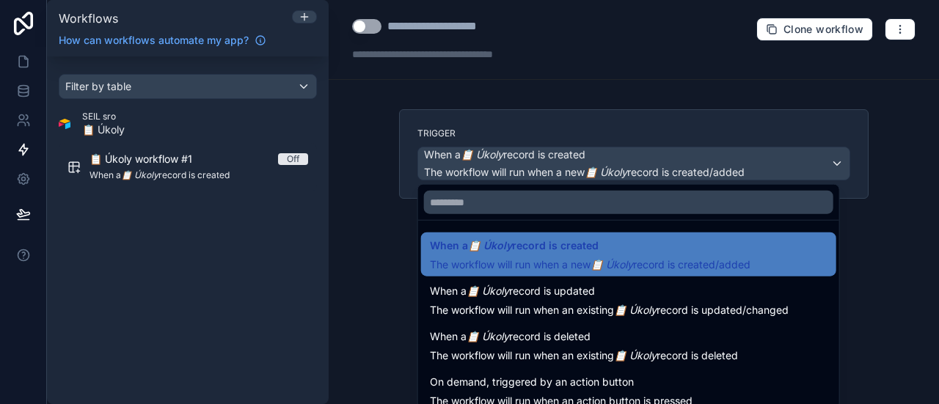
click at [218, 125] on div at bounding box center [469, 202] width 939 height 404
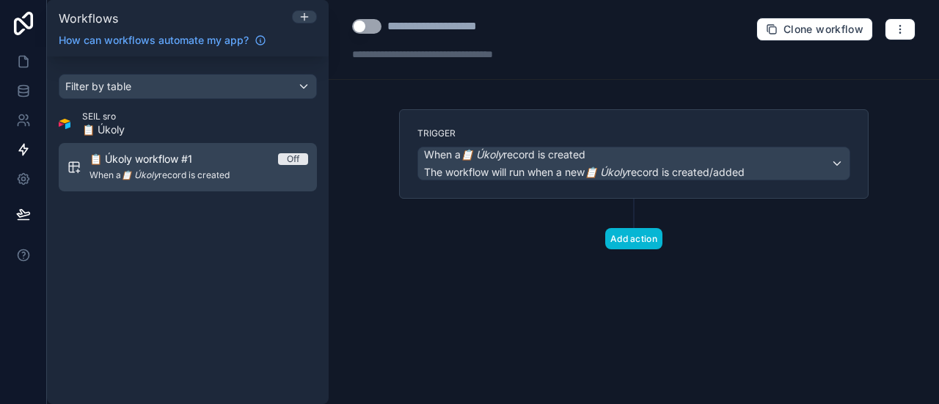
click at [225, 156] on div "📋 Úkoly workflow #1 Off" at bounding box center [199, 159] width 219 height 15
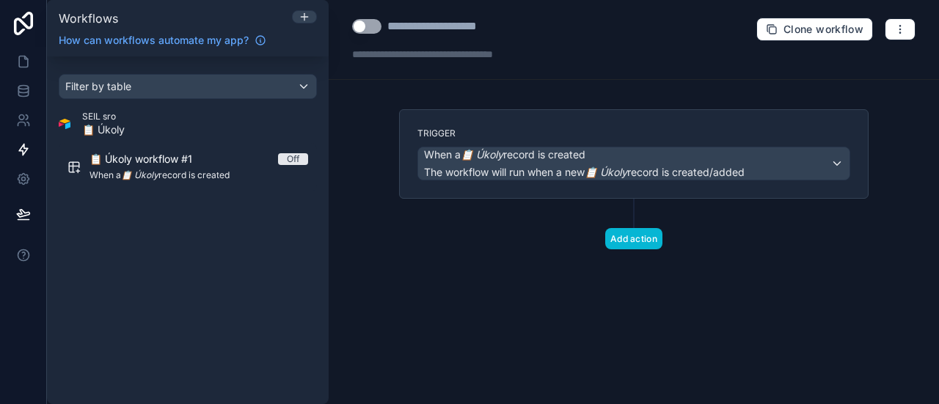
click at [286, 127] on div "SEIL sro 📋 Úkoly" at bounding box center [188, 124] width 258 height 26
click at [164, 128] on div "SEIL sro 📋 Úkoly" at bounding box center [188, 124] width 258 height 26
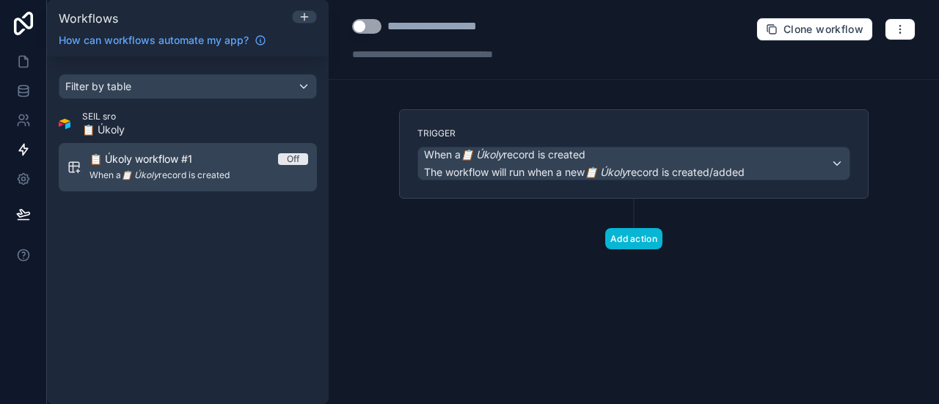
click at [238, 167] on div "📋 Úkoly workflow #1 Off When a 📋 Úkoly record is created" at bounding box center [199, 167] width 219 height 31
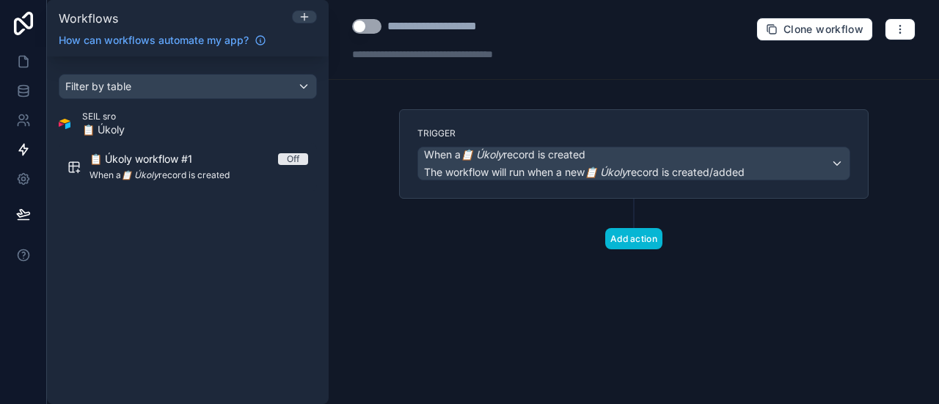
click at [242, 125] on div "SEIL sro 📋 Úkoly" at bounding box center [188, 124] width 258 height 26
click at [291, 86] on div "Filter by table" at bounding box center [187, 86] width 257 height 23
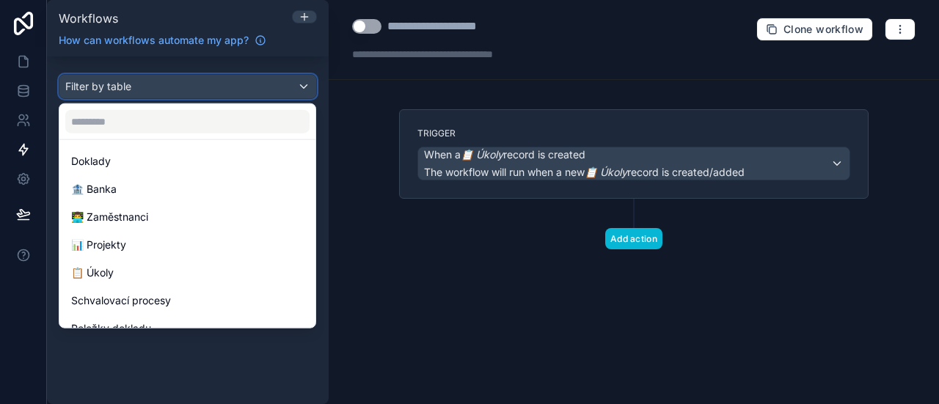
scroll to position [176, 0]
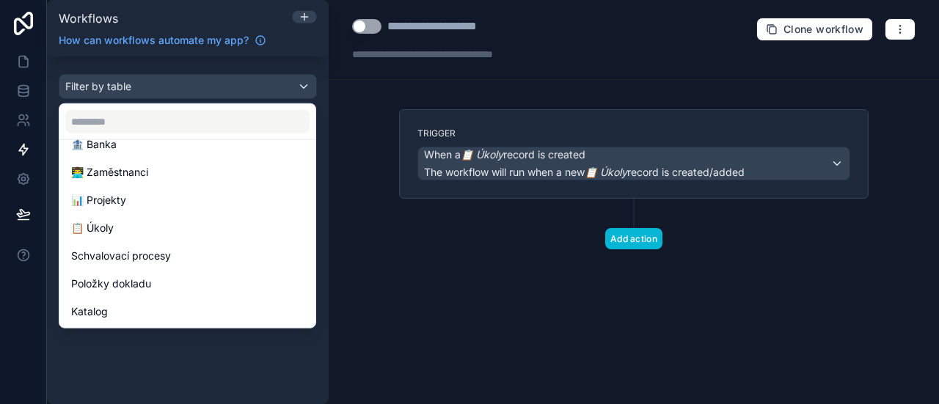
click at [596, 237] on div "scrollable content" at bounding box center [469, 202] width 939 height 404
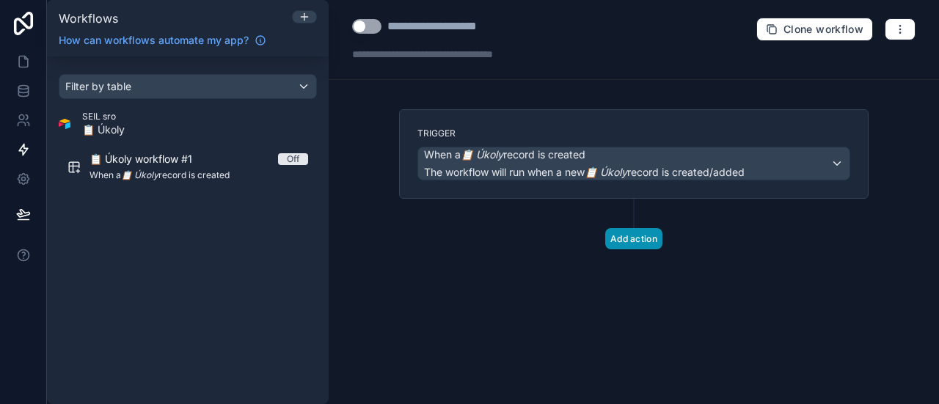
click at [631, 239] on button "Add action" at bounding box center [633, 238] width 57 height 21
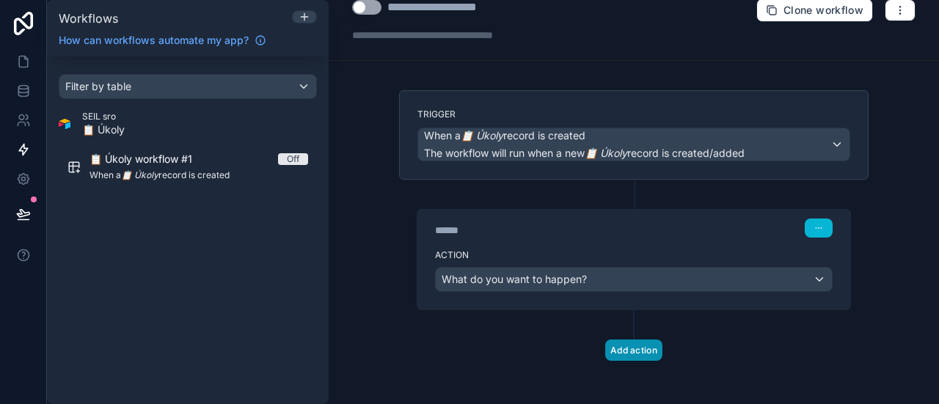
scroll to position [19, 0]
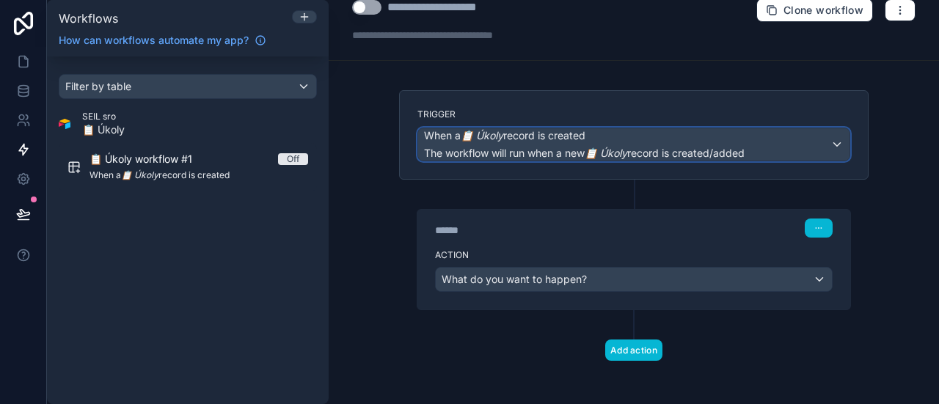
click at [619, 143] on div "When a 📋 Úkoly record is created The workflow will run when a new 📋 Úkoly recor…" at bounding box center [584, 144] width 321 height 32
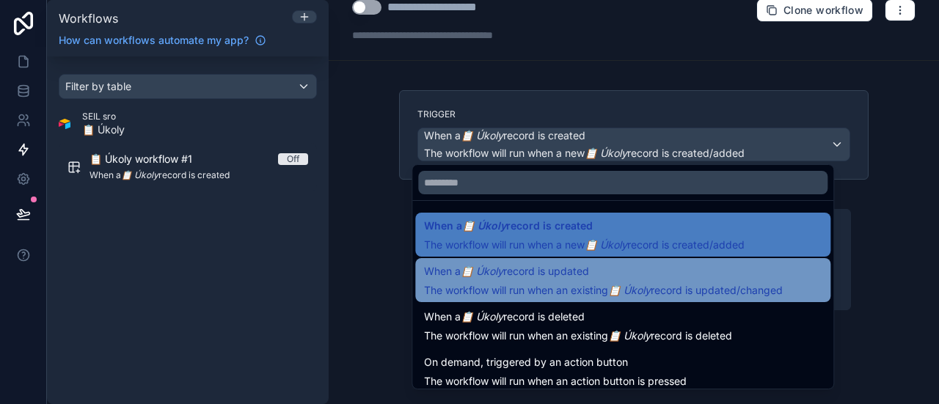
click at [551, 261] on div "When a 📋 Úkoly record is updated The workflow will run when an existing 📋 Úkoly…" at bounding box center [622, 280] width 415 height 44
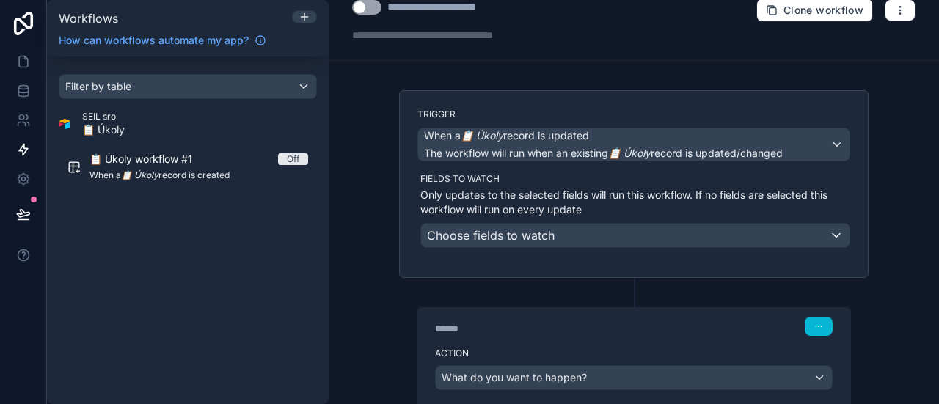
scroll to position [47, 0]
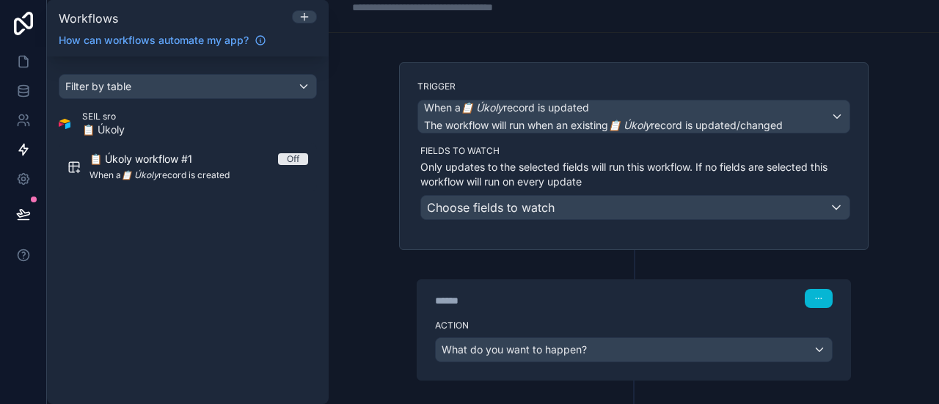
click at [570, 222] on div "Trigger When a 📋 Úkoly record is updated The workflow will run when an existing…" at bounding box center [634, 156] width 470 height 188
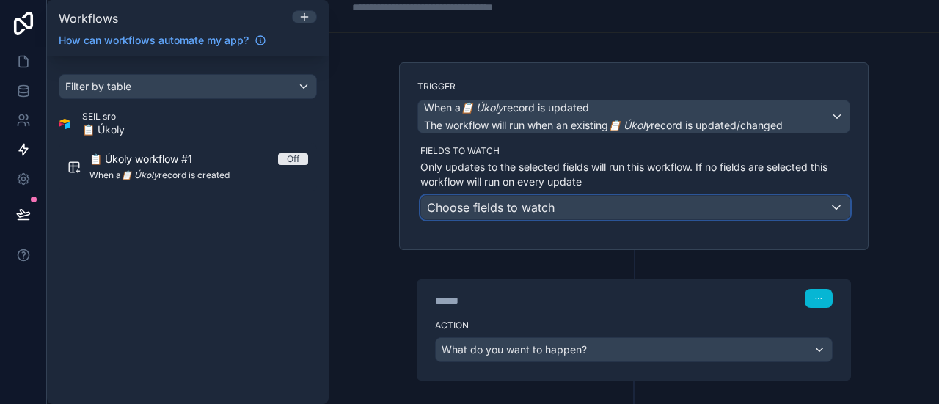
click at [559, 206] on div "Choose fields to watch" at bounding box center [635, 207] width 429 height 23
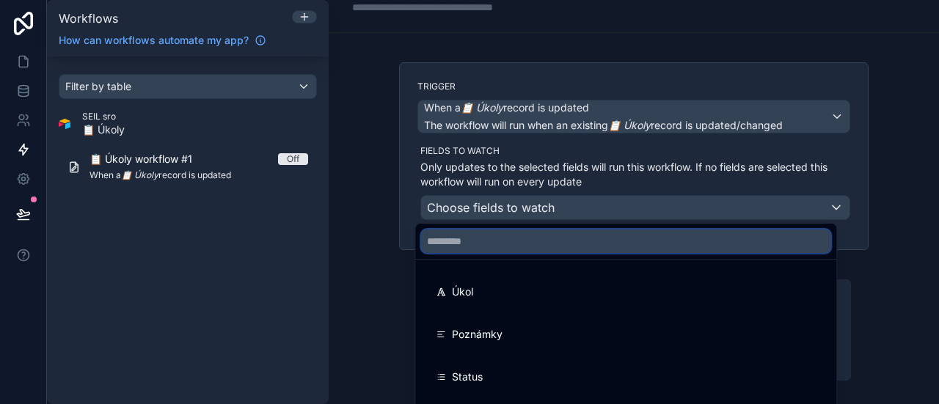
click at [525, 237] on input "text" at bounding box center [625, 241] width 409 height 23
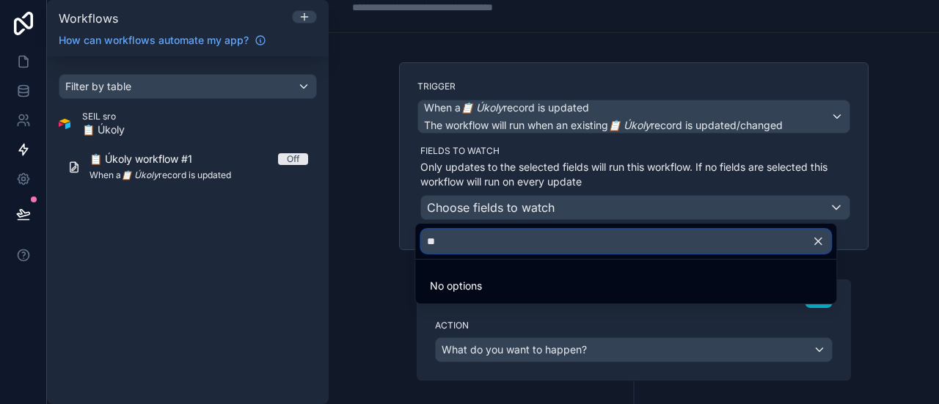
type input "*"
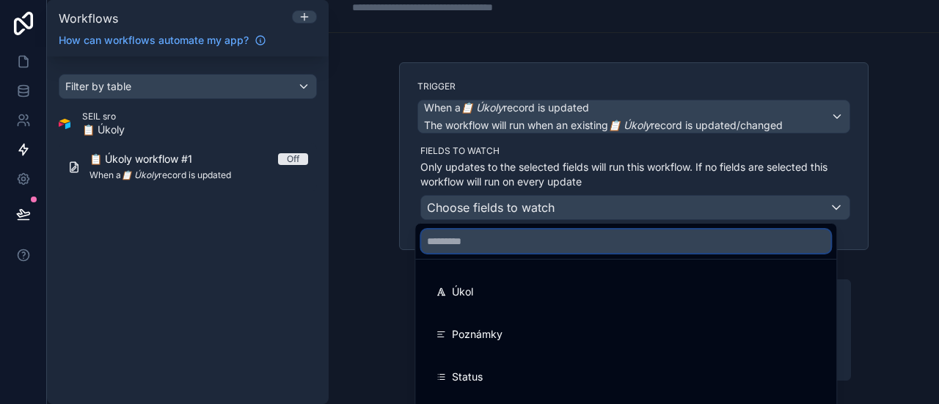
click at [487, 244] on input "text" at bounding box center [625, 241] width 409 height 23
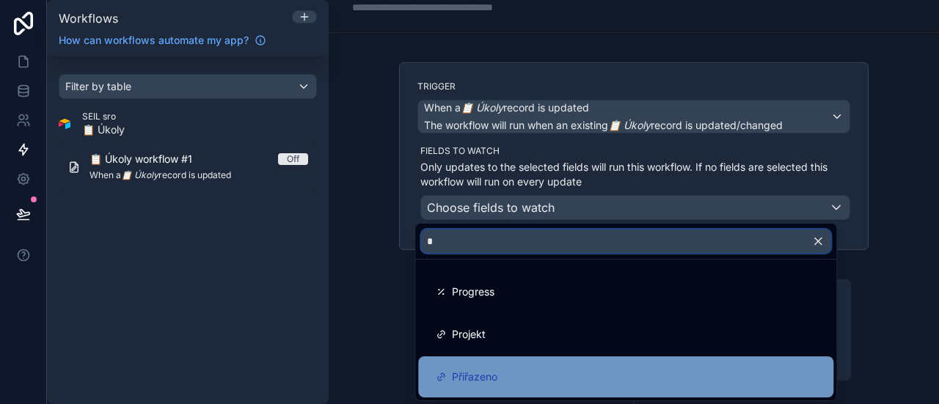
type input "*"
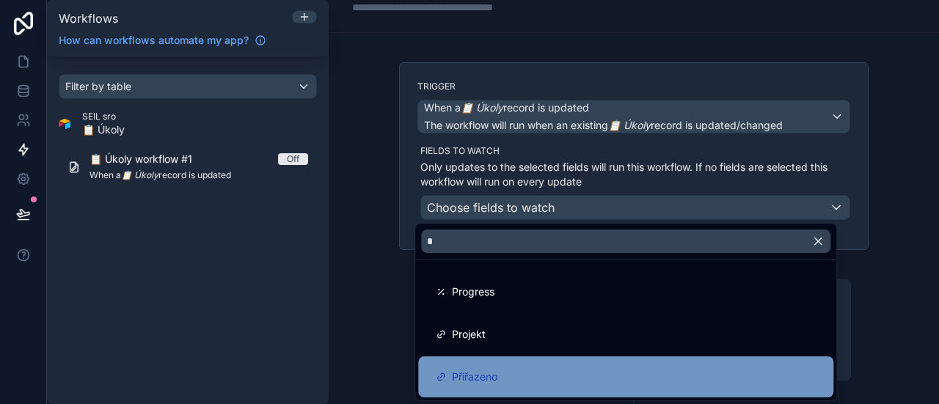
click at [471, 376] on span "Přiřazeno" at bounding box center [474, 377] width 45 height 18
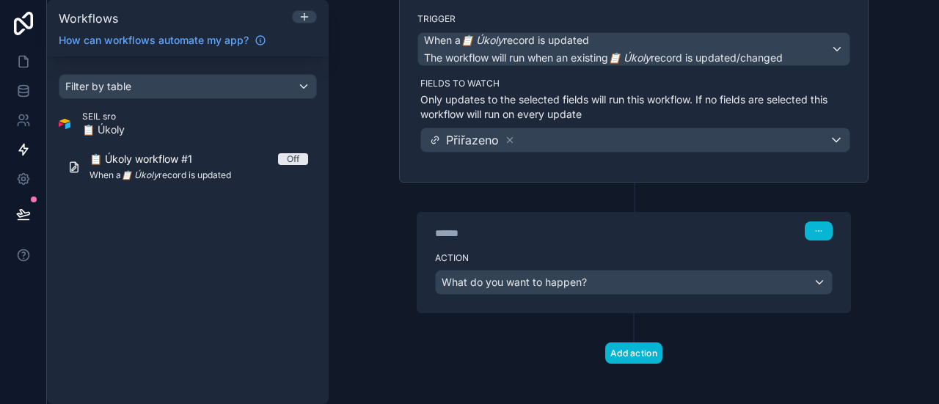
scroll to position [117, 0]
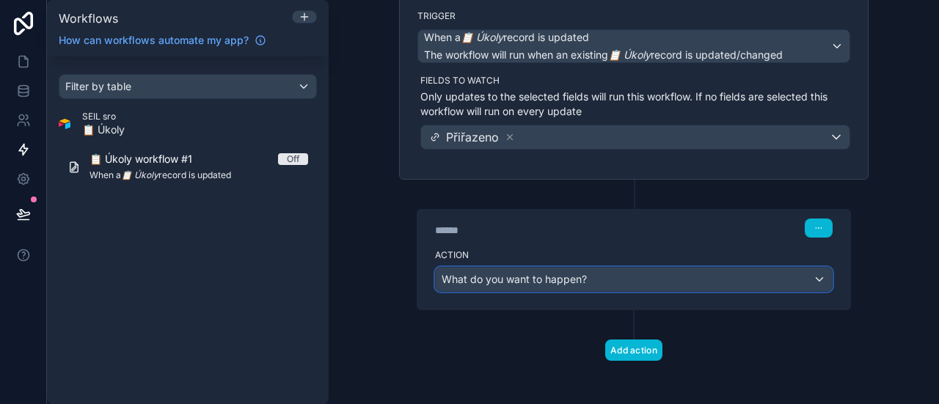
click at [665, 275] on div "What do you want to happen?" at bounding box center [634, 279] width 396 height 23
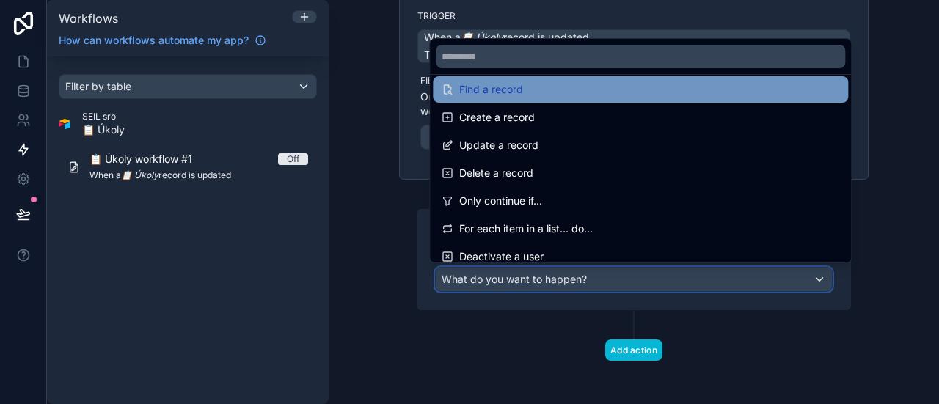
scroll to position [107, 0]
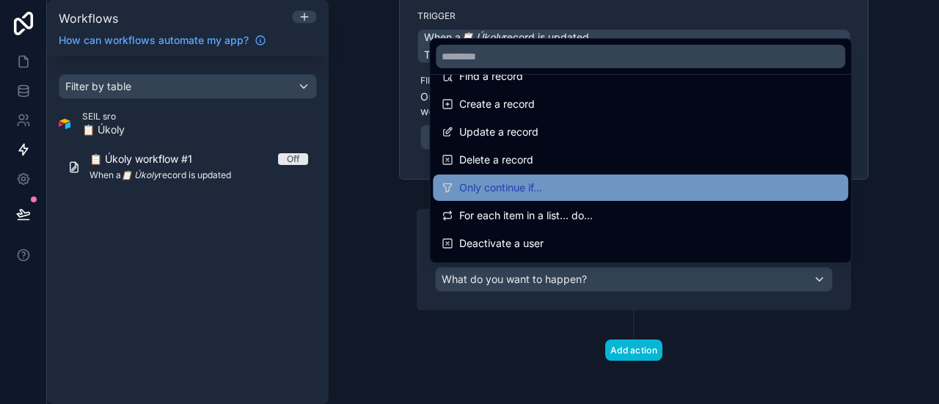
click at [546, 181] on div "Only continue if..." at bounding box center [641, 188] width 398 height 18
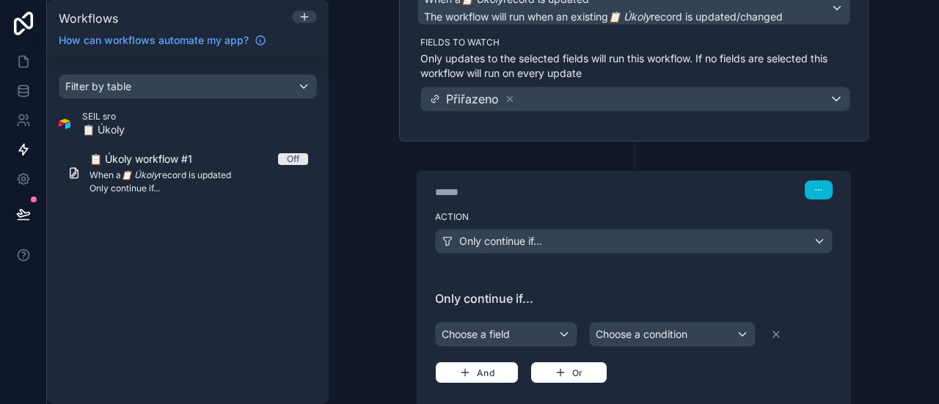
scroll to position [157, 0]
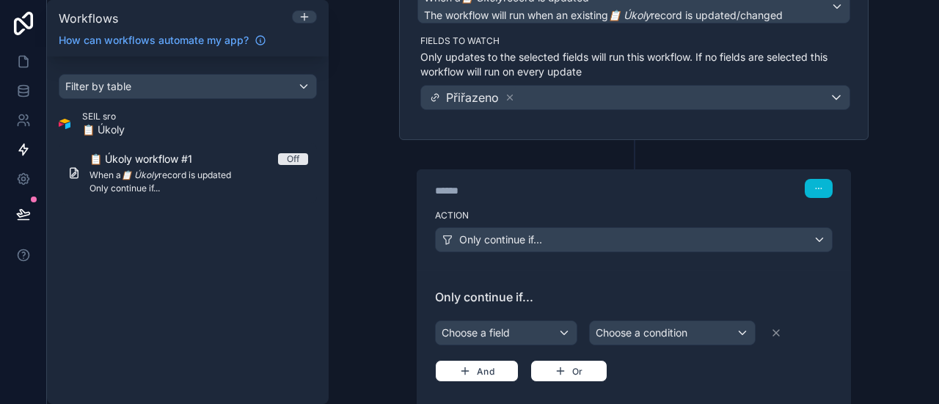
click at [510, 318] on div "Choose a field Choose a condition And Or" at bounding box center [634, 350] width 398 height 65
click at [498, 329] on div "Choose a field" at bounding box center [506, 332] width 141 height 23
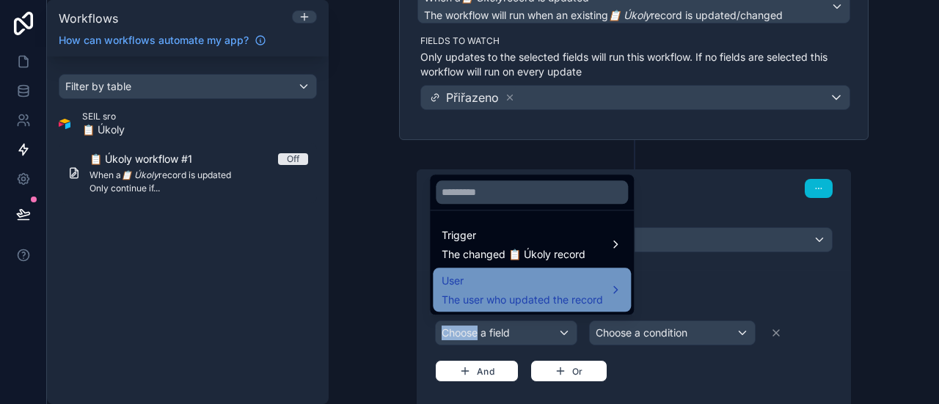
click at [601, 283] on span "User" at bounding box center [522, 281] width 161 height 18
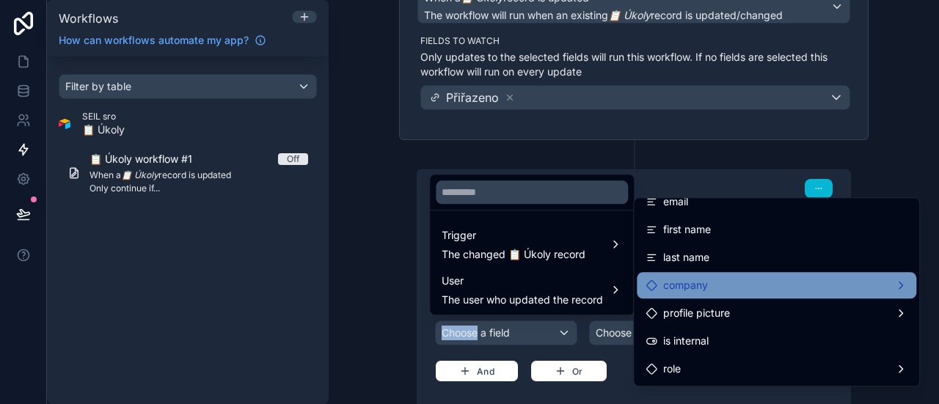
scroll to position [87, 0]
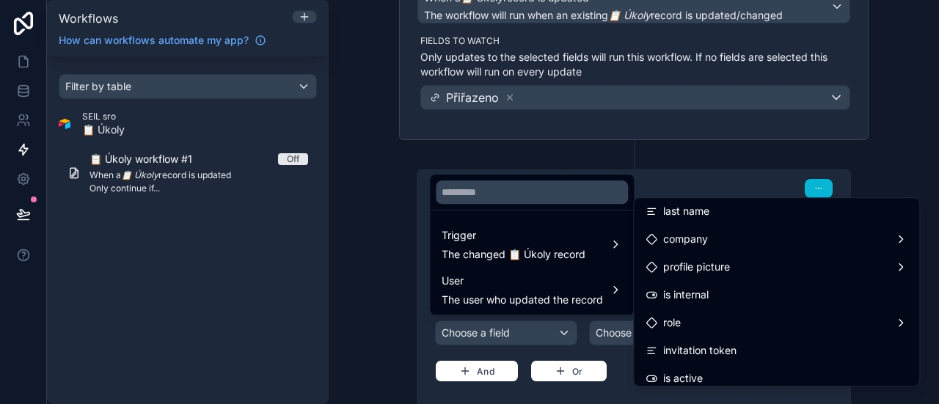
click at [619, 386] on div at bounding box center [469, 202] width 939 height 404
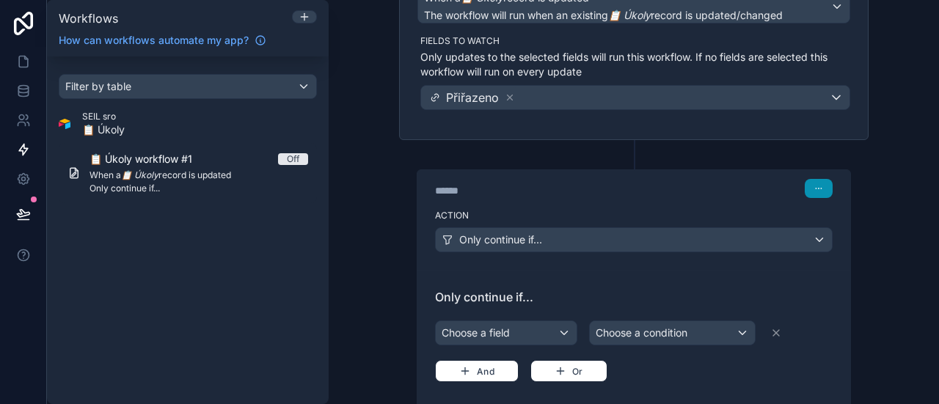
click at [815, 187] on icon "button" at bounding box center [819, 188] width 9 height 9
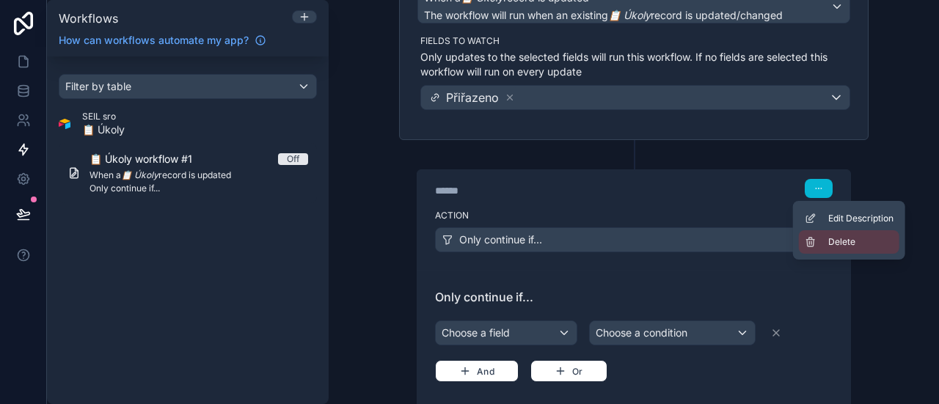
click at [842, 235] on button "Delete" at bounding box center [849, 241] width 101 height 23
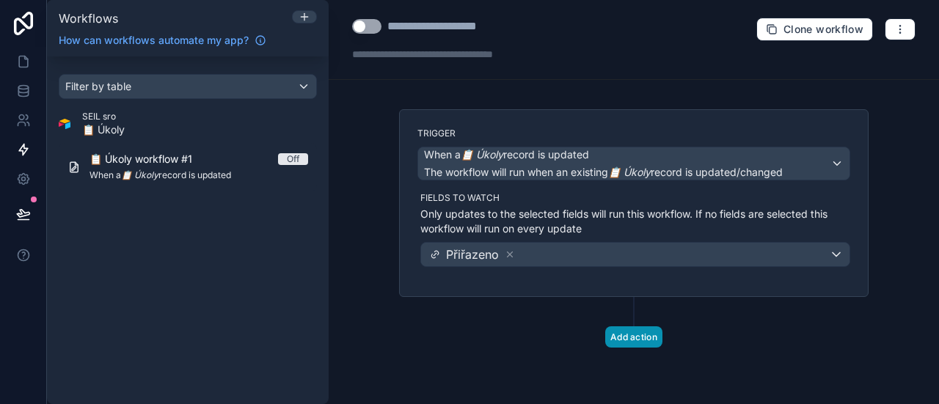
click at [634, 330] on button "Add action" at bounding box center [633, 337] width 57 height 21
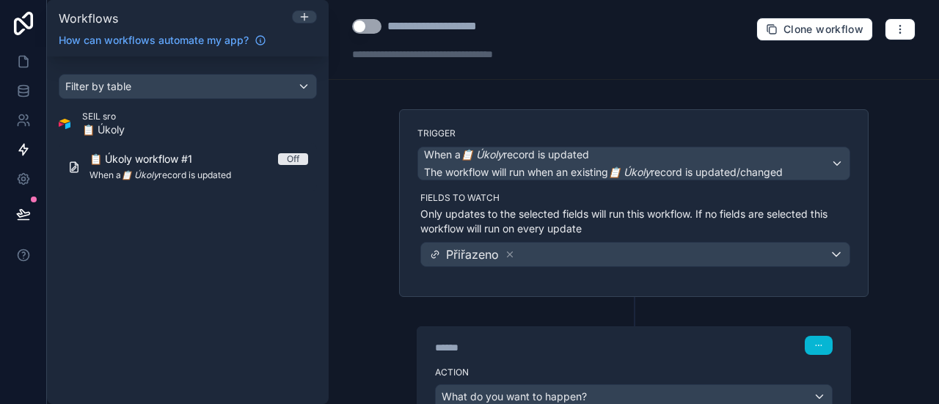
scroll to position [117, 0]
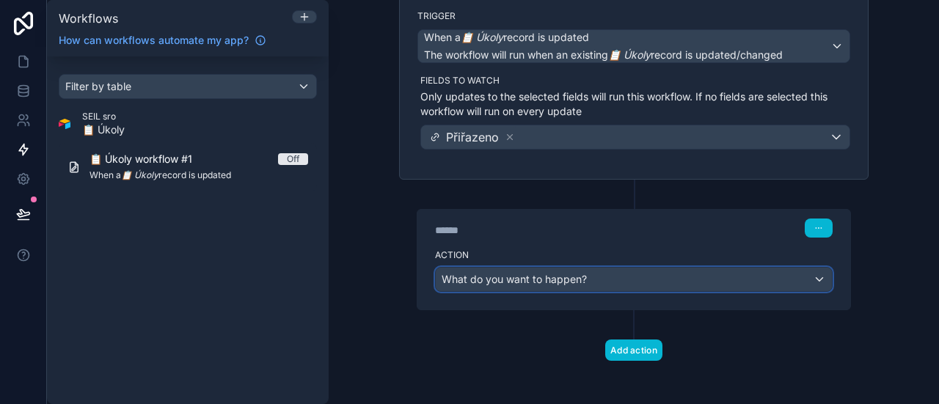
click at [600, 283] on div "What do you want to happen?" at bounding box center [634, 279] width 396 height 23
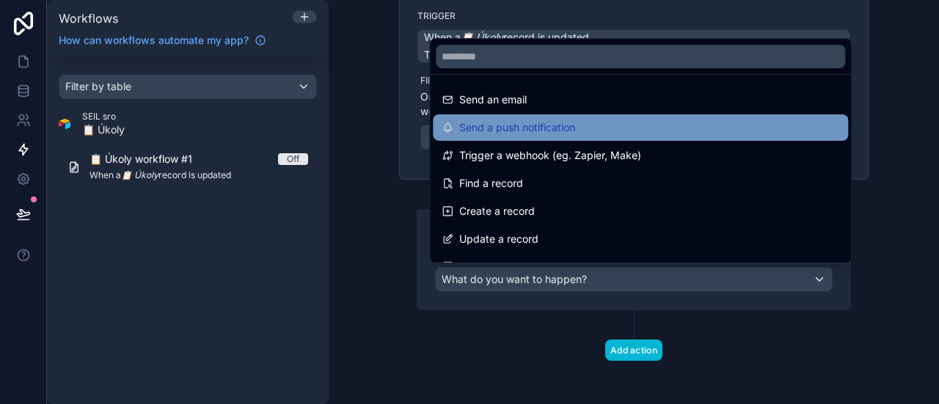
click at [572, 127] on span "Send a push notification" at bounding box center [517, 128] width 116 height 18
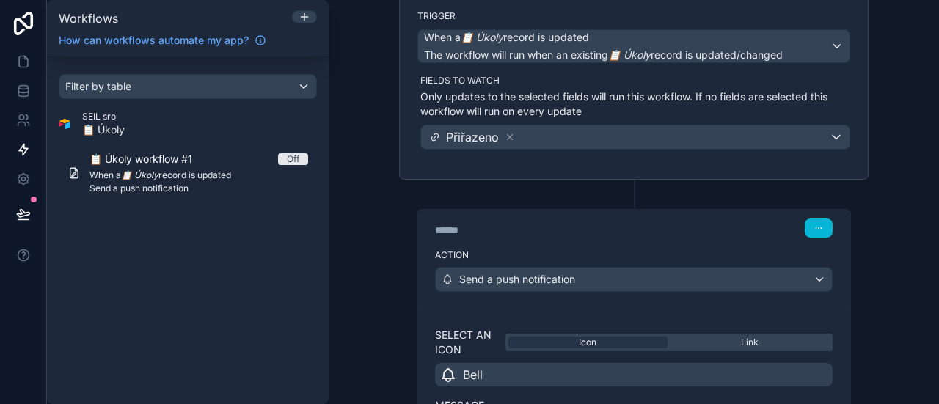
scroll to position [240, 0]
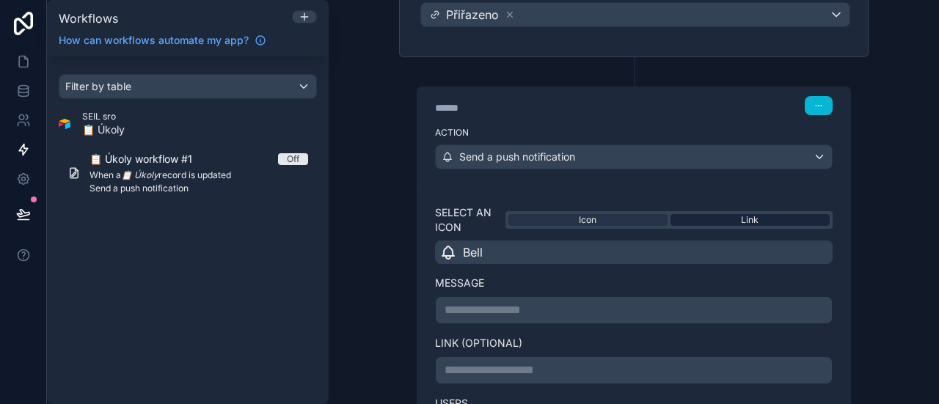
click at [714, 219] on div "Link" at bounding box center [750, 220] width 159 height 12
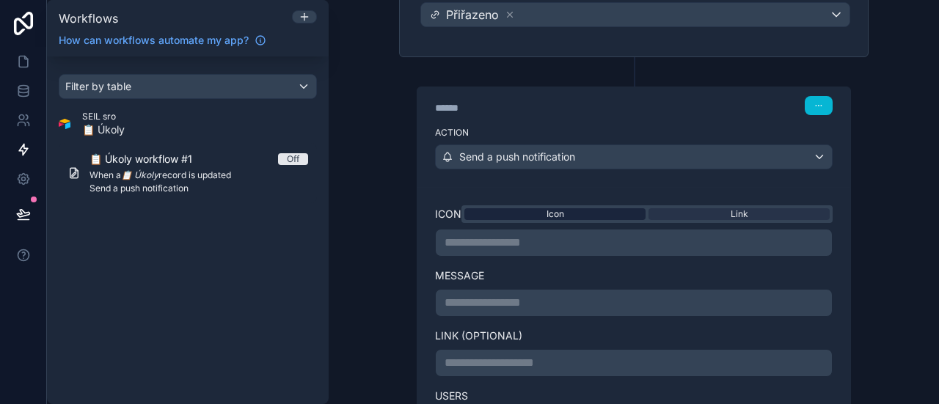
click at [596, 212] on div "Icon" at bounding box center [555, 214] width 181 height 12
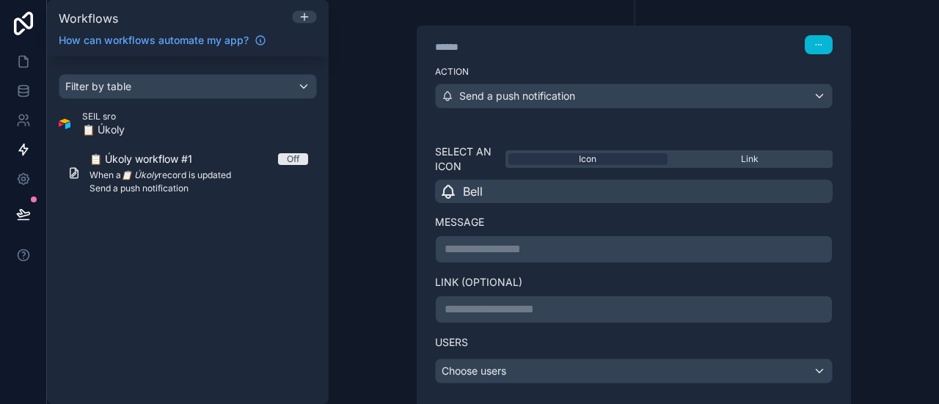
scroll to position [298, 0]
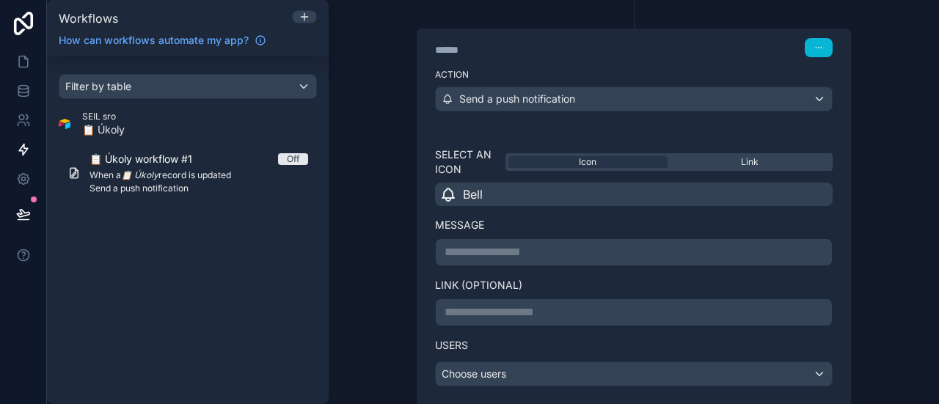
click at [487, 244] on p "**********" at bounding box center [634, 253] width 379 height 18
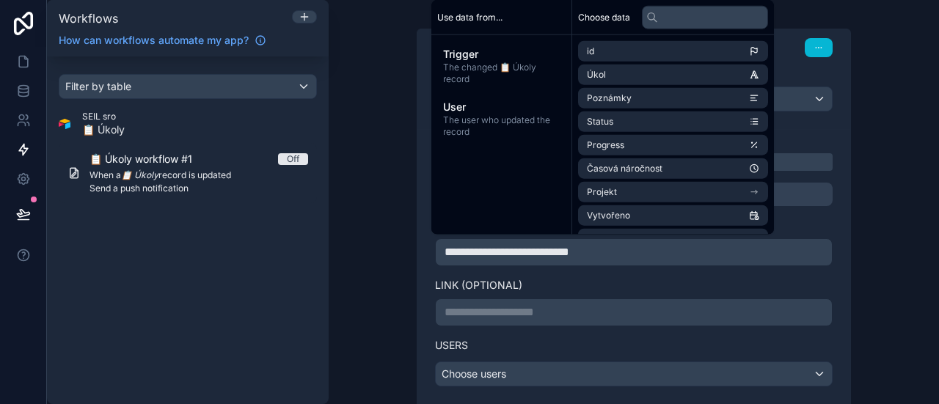
click at [421, 281] on div "**********" at bounding box center [634, 266] width 433 height 275
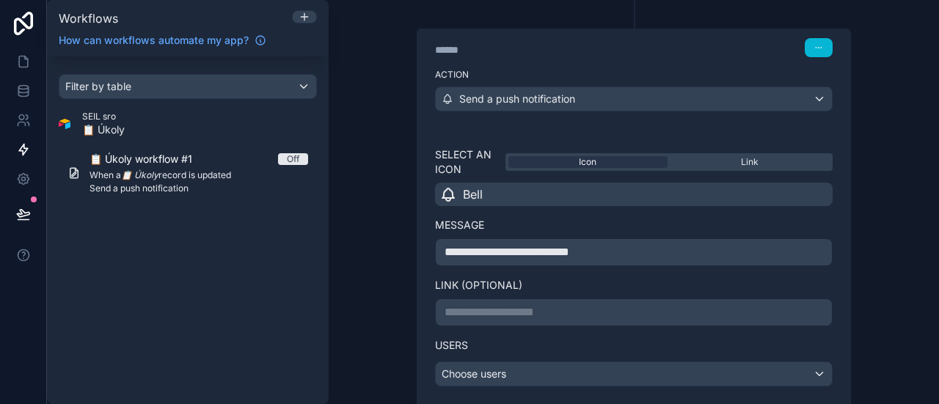
click at [489, 354] on div "Users Choose users" at bounding box center [634, 357] width 398 height 60
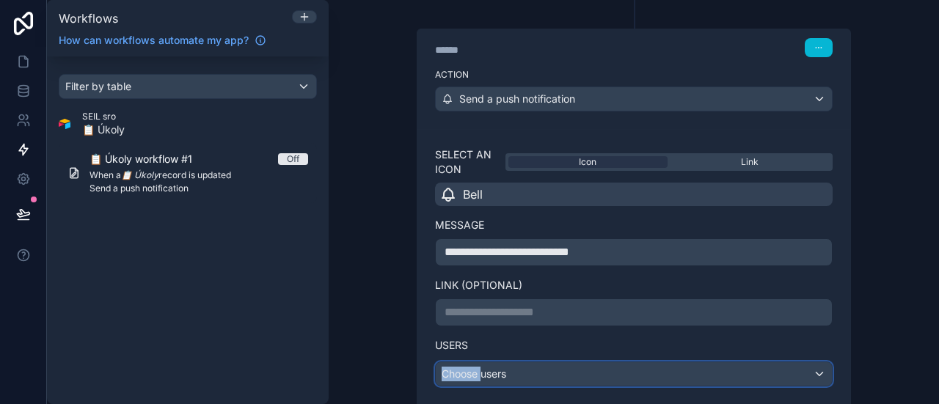
click at [492, 363] on div "Choose users" at bounding box center [634, 374] width 396 height 23
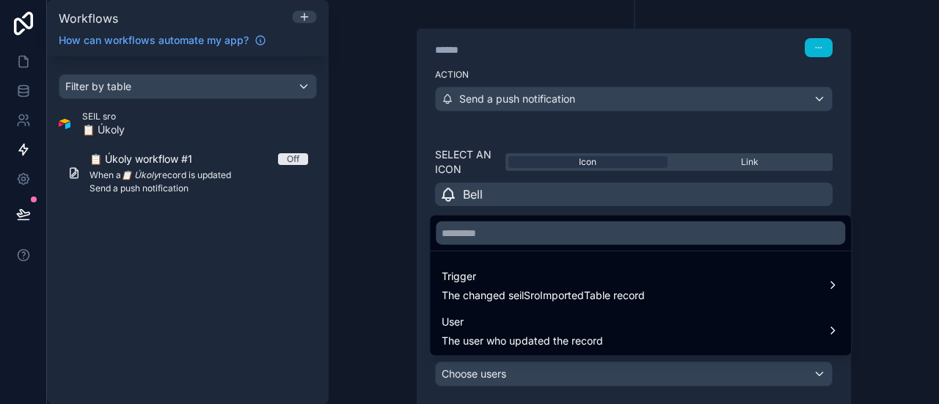
click at [407, 334] on div at bounding box center [469, 202] width 939 height 404
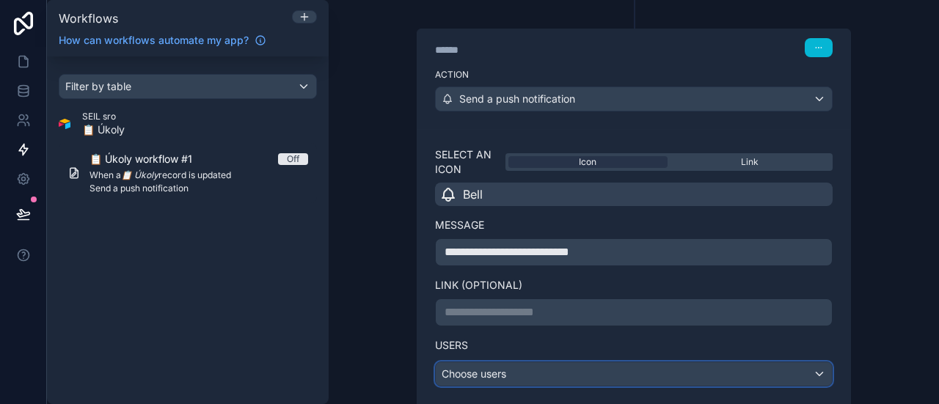
click at [516, 374] on div "Choose users" at bounding box center [634, 374] width 396 height 23
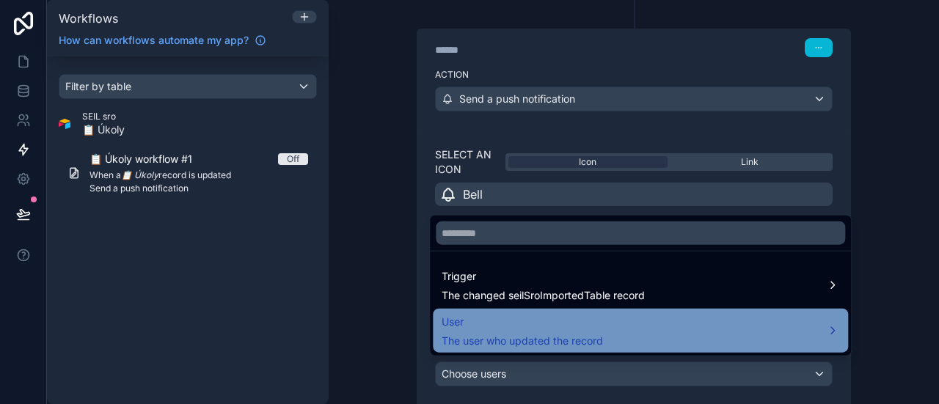
click at [524, 340] on span "The user who updated the record" at bounding box center [522, 341] width 161 height 15
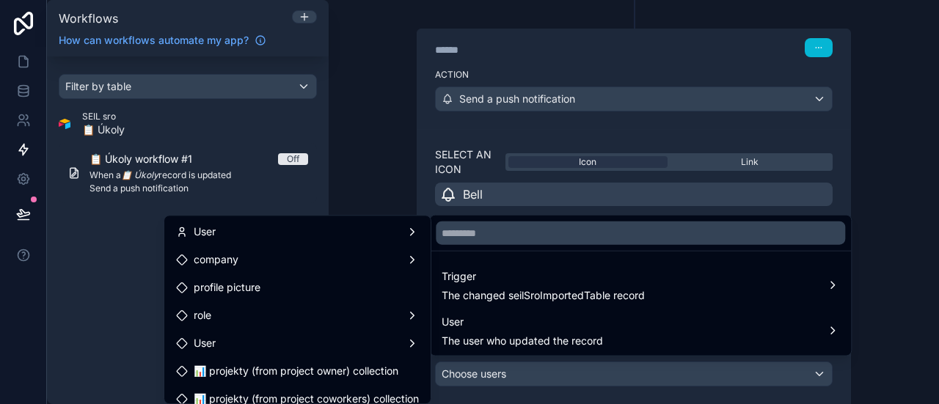
click at [429, 186] on div at bounding box center [469, 202] width 939 height 404
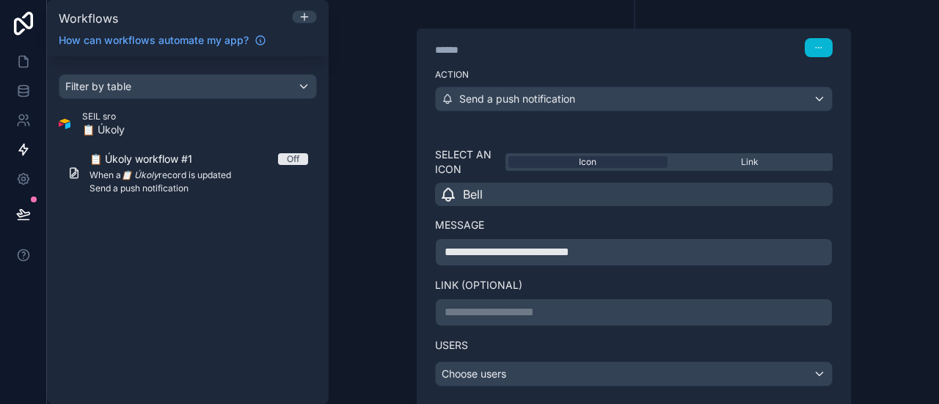
scroll to position [429, 0]
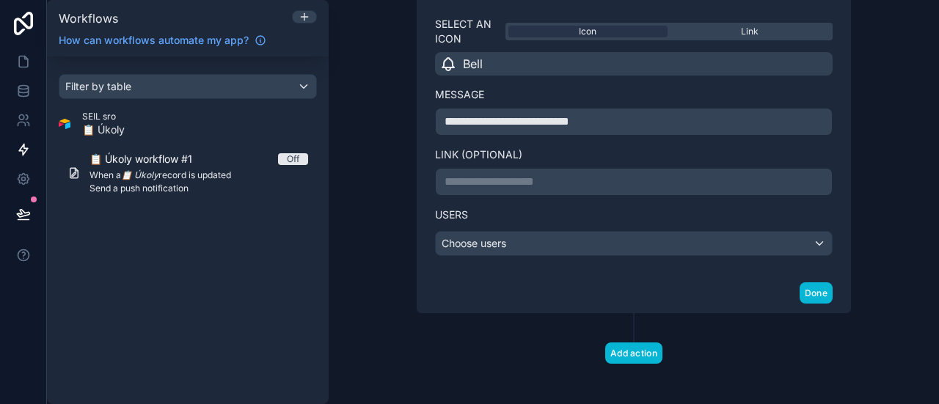
click at [539, 180] on p "**********" at bounding box center [634, 182] width 379 height 18
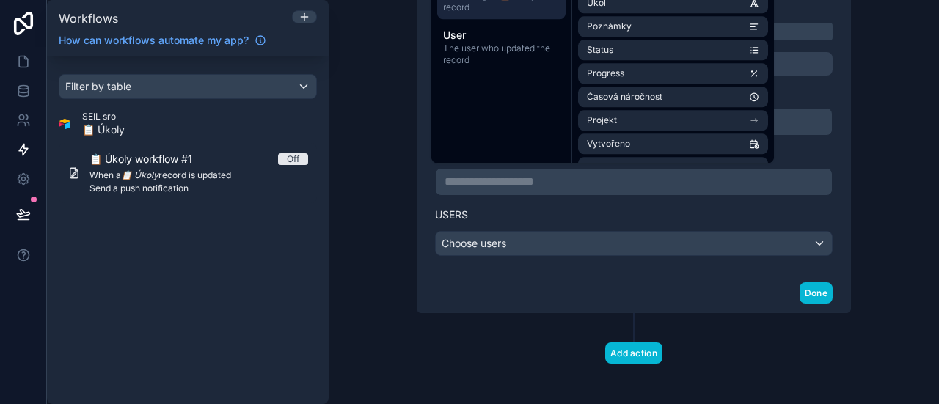
click at [510, 217] on label "Users" at bounding box center [634, 215] width 398 height 15
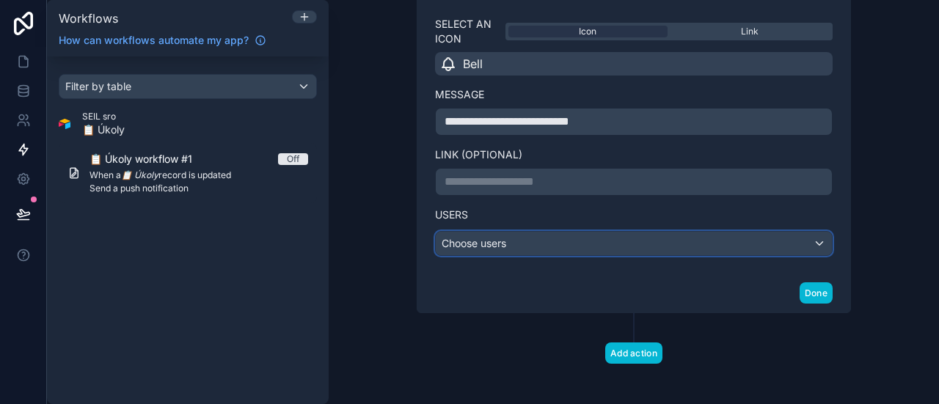
click at [526, 246] on div "Choose users" at bounding box center [634, 243] width 396 height 23
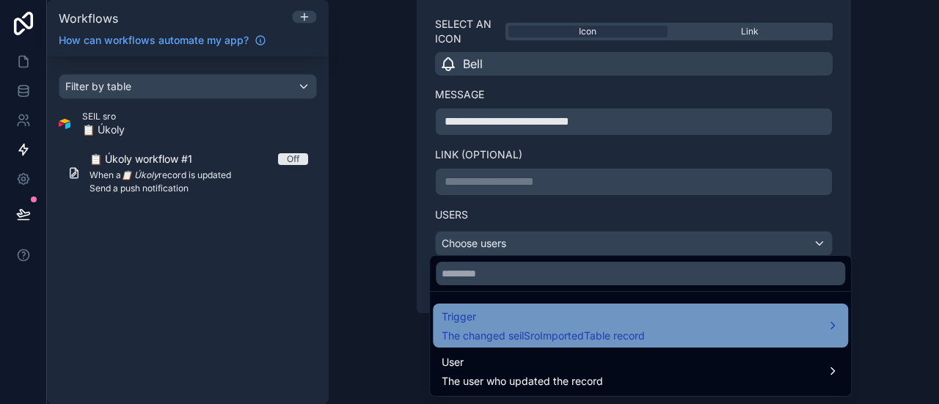
click at [572, 310] on span "Trigger" at bounding box center [543, 317] width 203 height 18
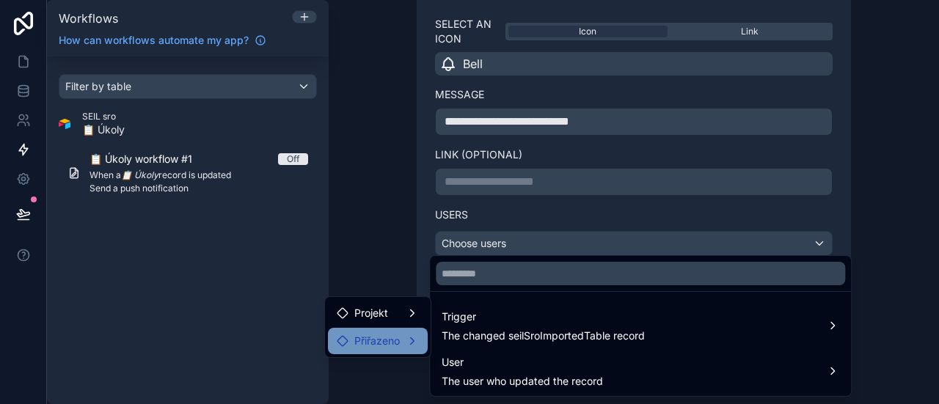
click at [407, 330] on div "Přiřazeno" at bounding box center [378, 341] width 100 height 26
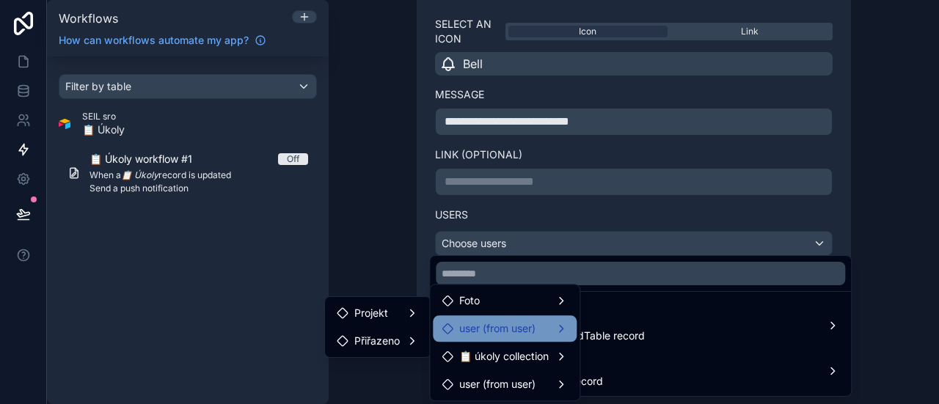
click at [530, 334] on span "user (from user)" at bounding box center [497, 329] width 76 height 18
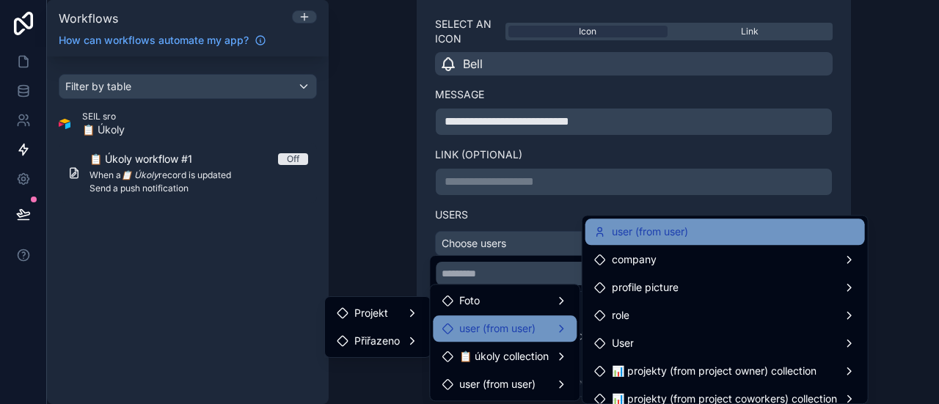
click at [652, 239] on span "user (from user)" at bounding box center [650, 232] width 76 height 18
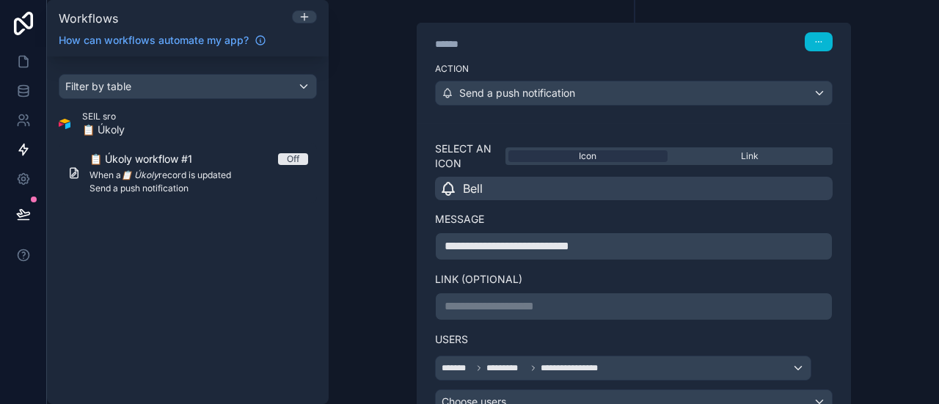
scroll to position [302, 0]
click at [615, 254] on div "**********" at bounding box center [634, 248] width 398 height 28
click at [616, 253] on div "**********" at bounding box center [634, 248] width 398 height 28
click at [611, 244] on p "**********" at bounding box center [634, 248] width 379 height 18
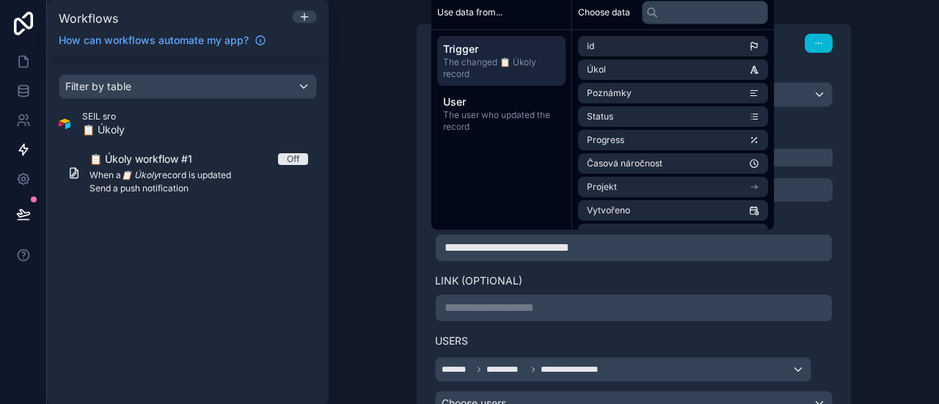
click at [508, 242] on span "**********" at bounding box center [507, 247] width 125 height 11
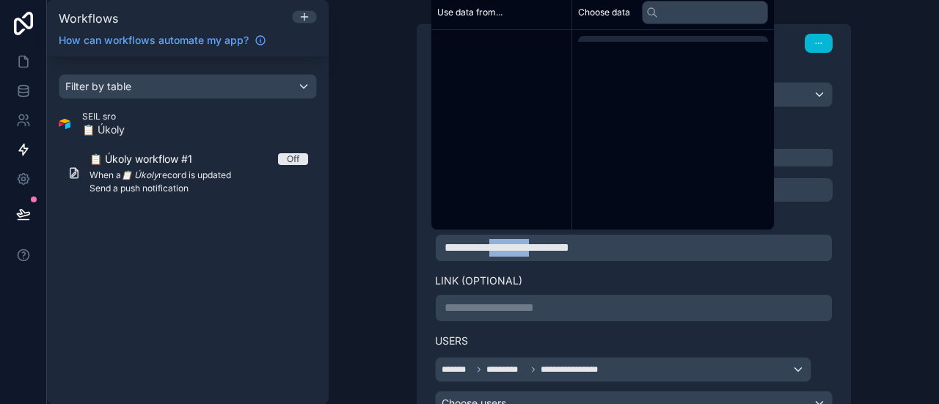
click at [508, 242] on span "**********" at bounding box center [507, 247] width 125 height 11
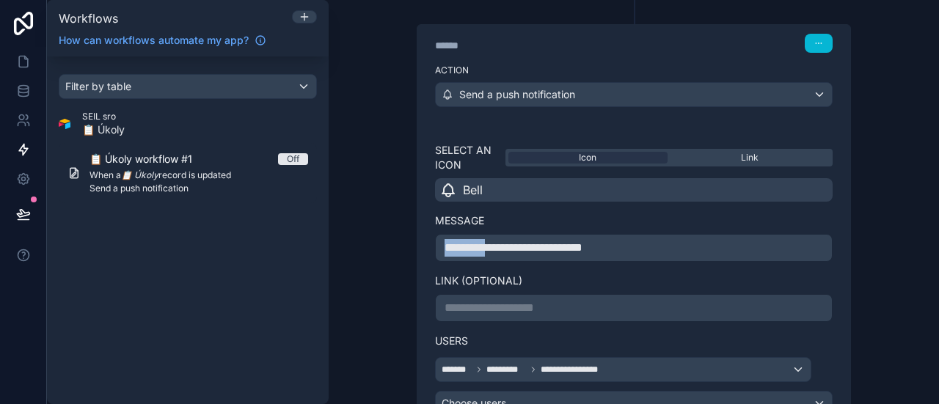
drag, startPoint x: 488, startPoint y: 244, endPoint x: 427, endPoint y: 247, distance: 61.0
click at [427, 247] on div "**********" at bounding box center [634, 279] width 433 height 309
click at [649, 244] on p "**********" at bounding box center [634, 248] width 379 height 18
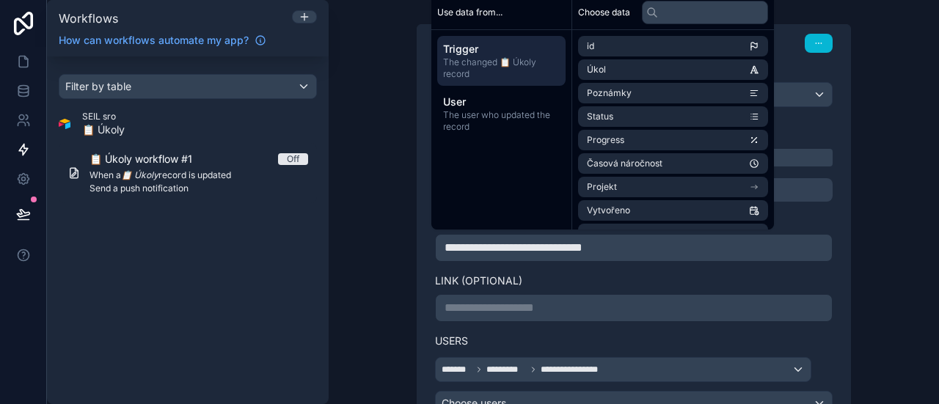
click at [847, 259] on div "**********" at bounding box center [634, 234] width 470 height 478
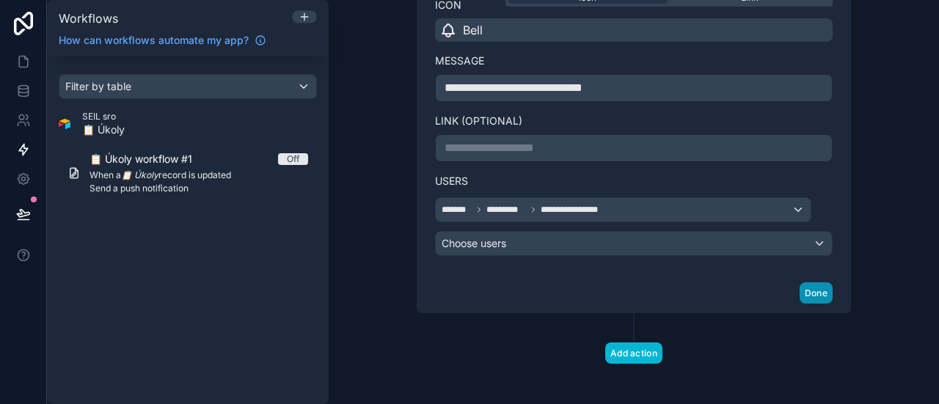
click at [806, 288] on button "Done" at bounding box center [816, 293] width 33 height 21
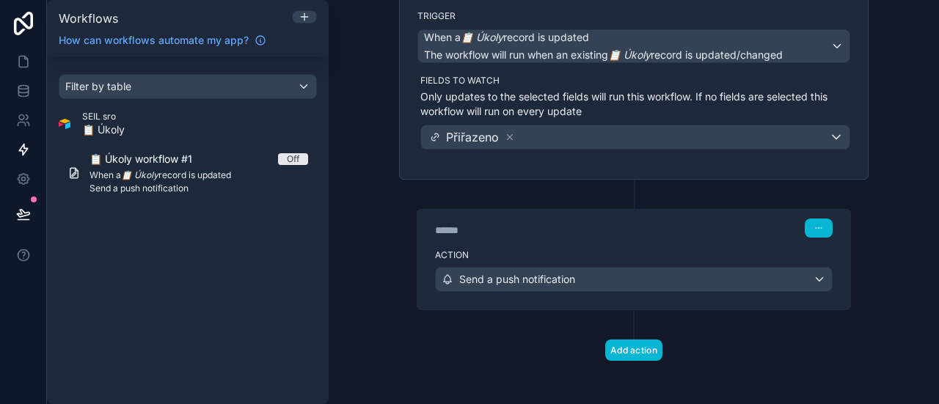
scroll to position [0, 0]
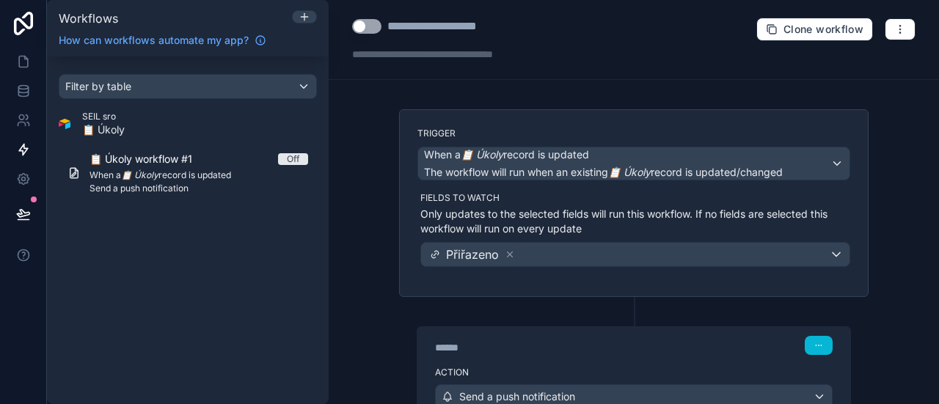
click at [438, 30] on div "**********" at bounding box center [453, 27] width 133 height 18
type div "**********"
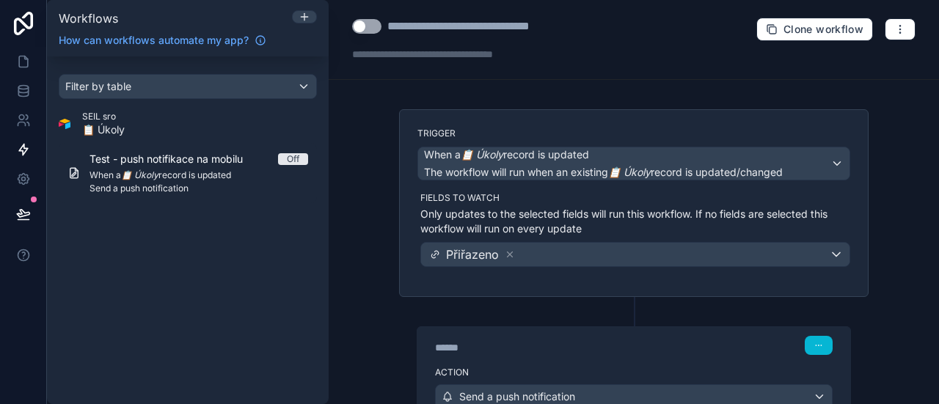
click at [453, 90] on div "**********" at bounding box center [634, 202] width 611 height 404
click at [895, 33] on icon "button" at bounding box center [901, 29] width 12 height 12
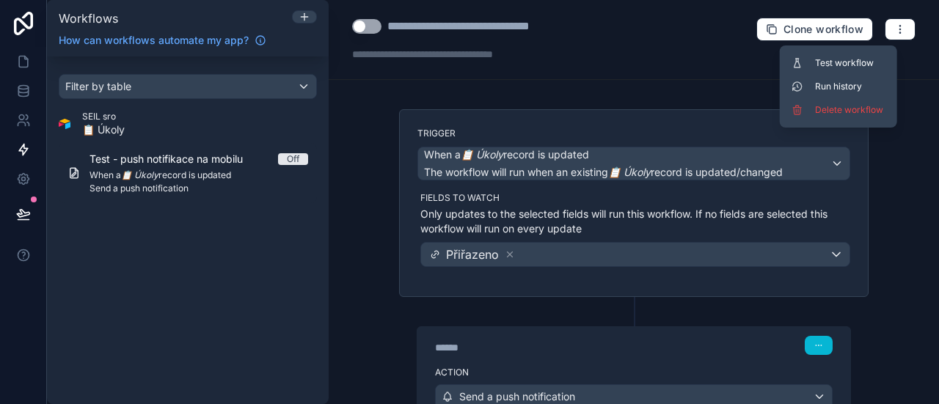
click at [725, 80] on div "**********" at bounding box center [634, 202] width 611 height 404
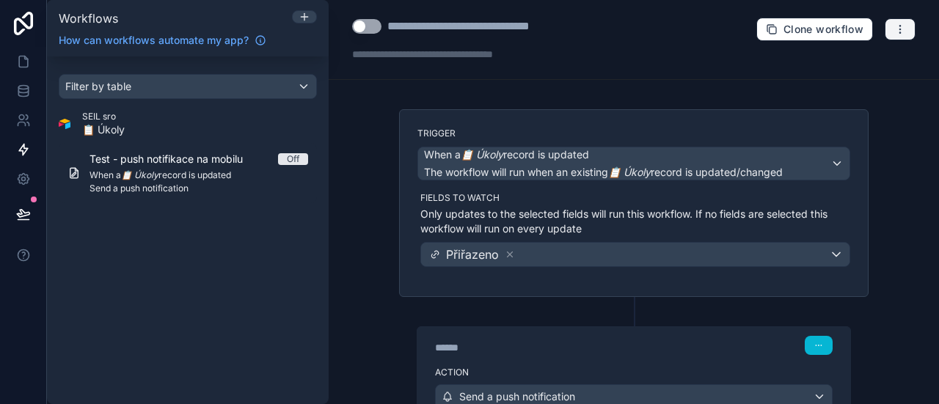
click at [894, 39] on button "button" at bounding box center [900, 29] width 31 height 22
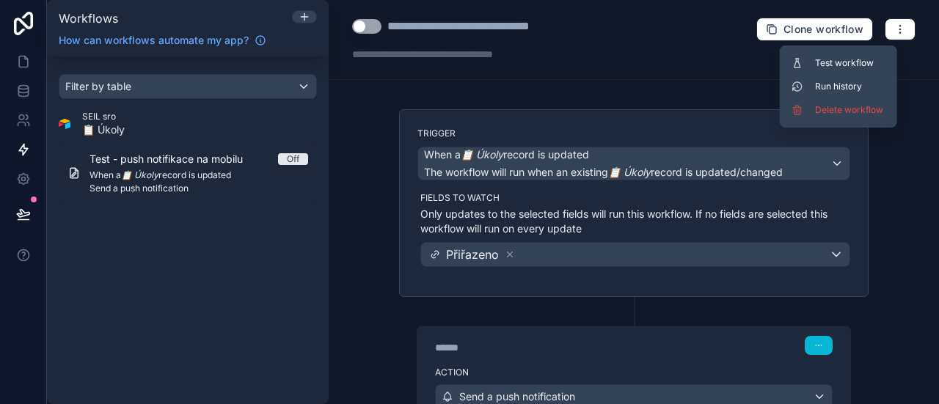
click at [525, 100] on div "**********" at bounding box center [634, 202] width 611 height 404
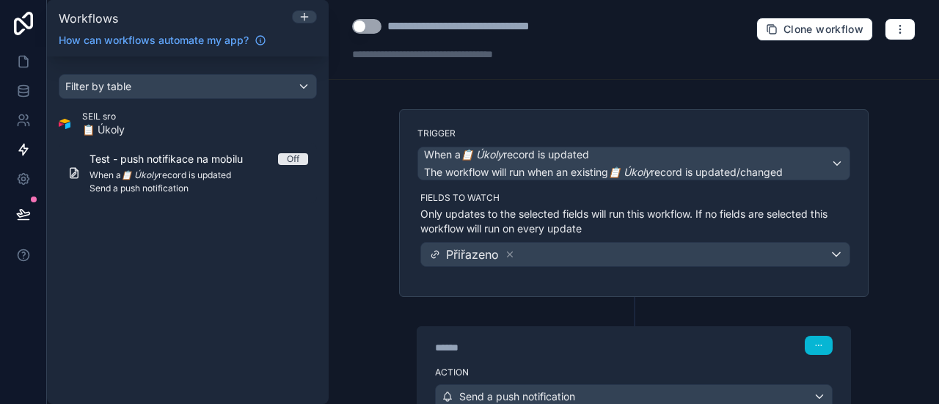
click at [371, 29] on button "Use setting" at bounding box center [366, 26] width 29 height 15
click at [15, 62] on link at bounding box center [23, 61] width 46 height 29
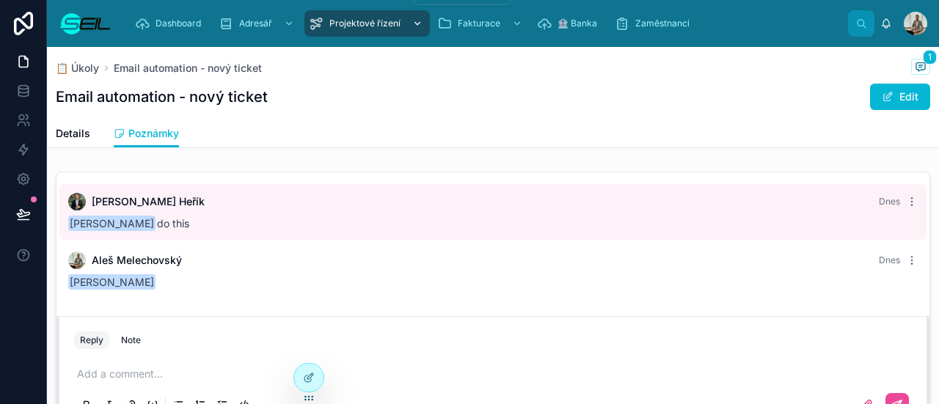
click at [330, 20] on span "Projektové řízení" at bounding box center [365, 24] width 71 height 12
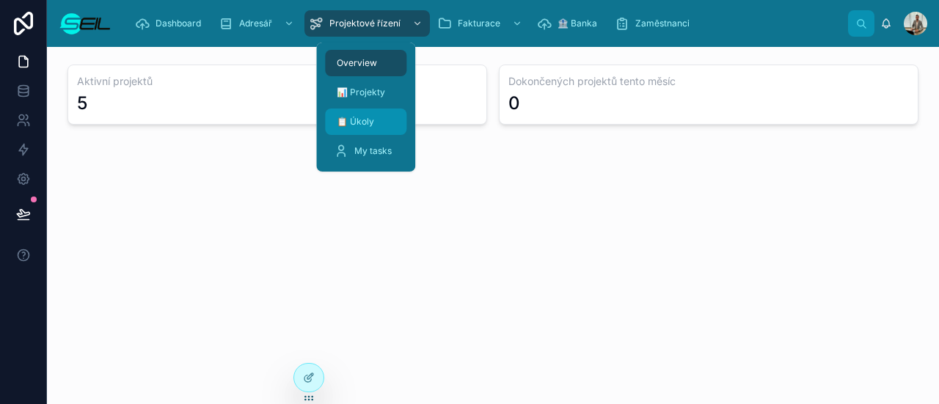
click at [358, 121] on span "📋 Úkoly" at bounding box center [355, 122] width 37 height 12
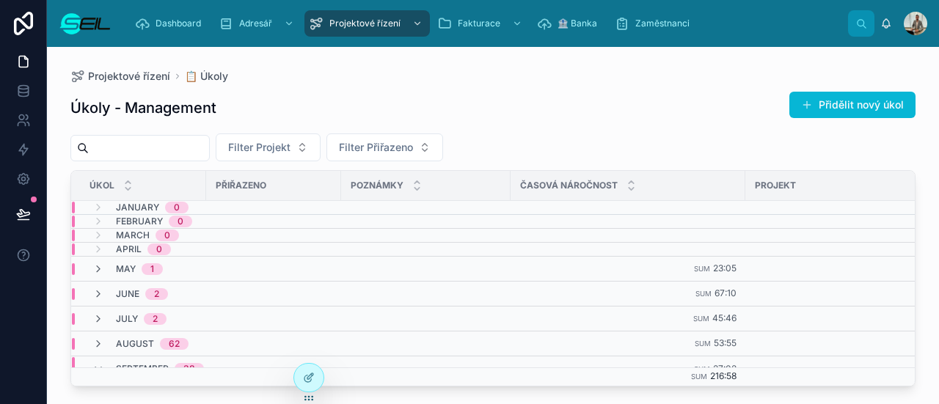
scroll to position [82, 0]
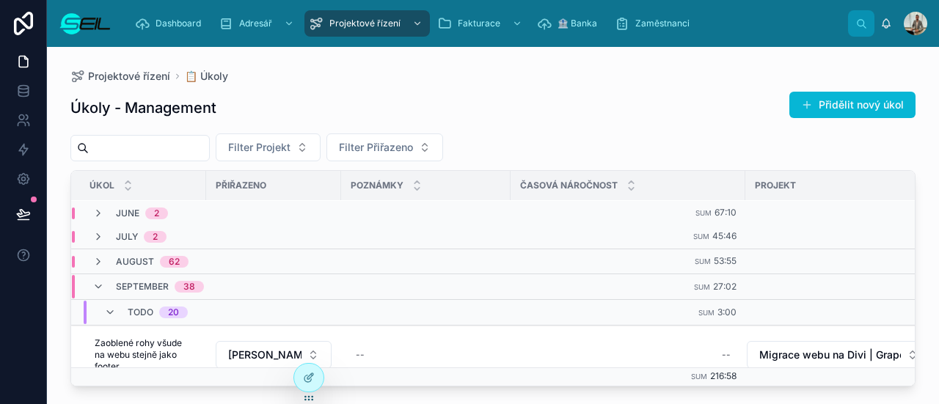
click at [95, 275] on div "September 38" at bounding box center [148, 286] width 112 height 23
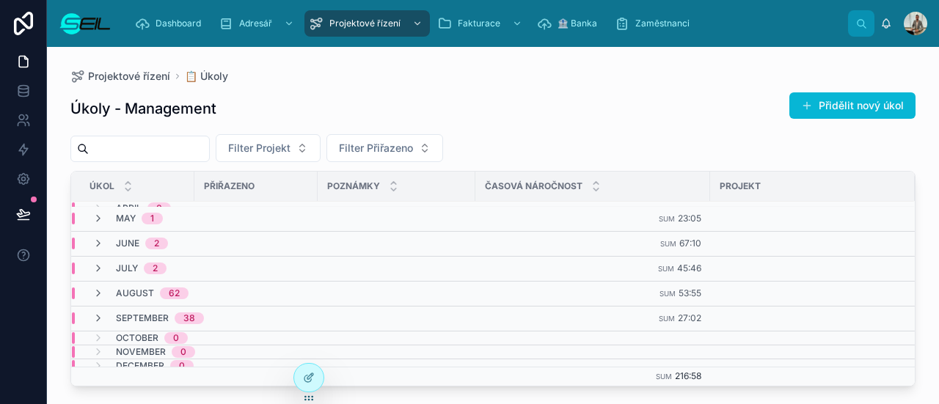
click at [104, 313] on div "September 38" at bounding box center [148, 319] width 112 height 12
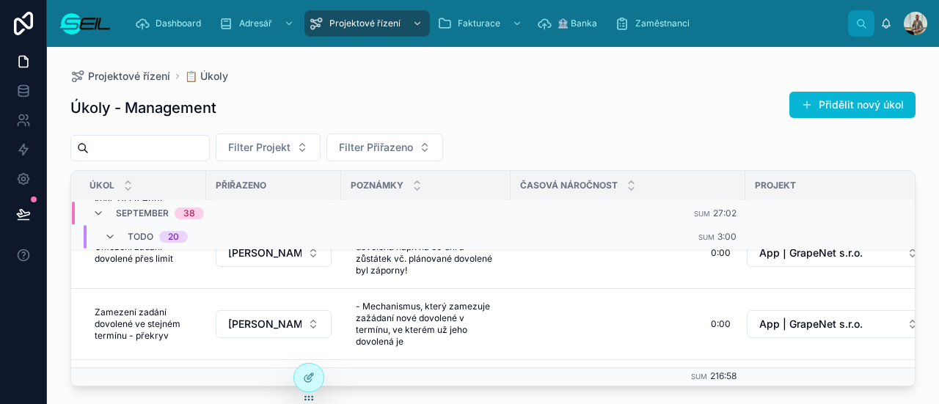
scroll to position [684, 0]
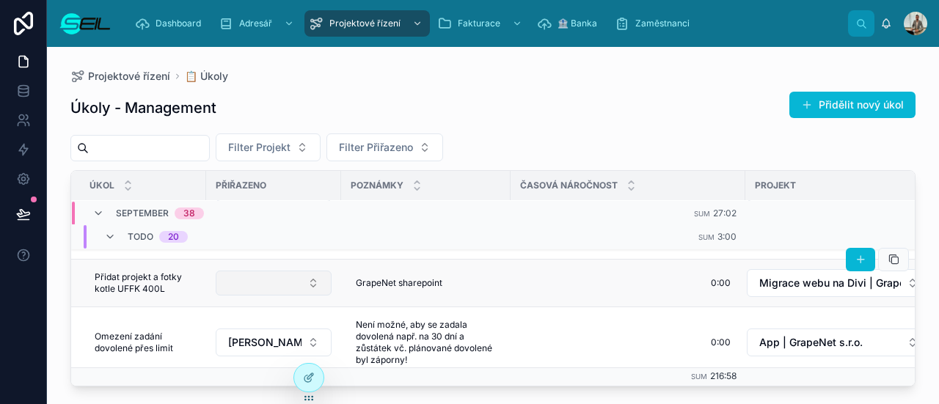
click at [284, 271] on button "Select Button" at bounding box center [274, 283] width 116 height 25
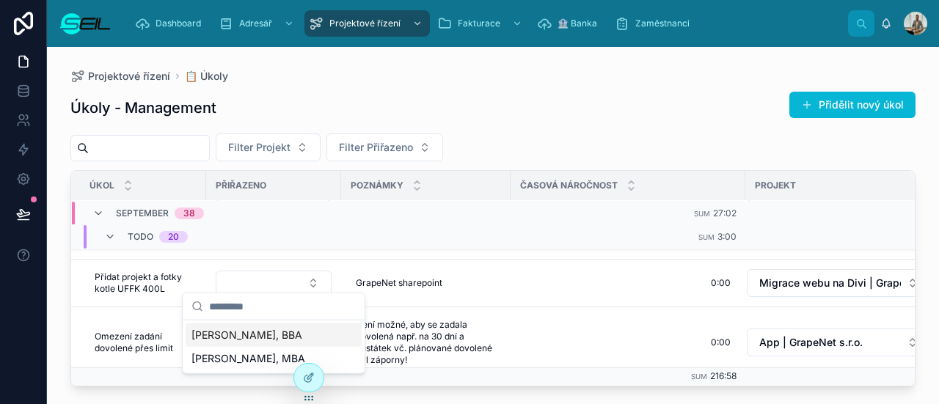
click at [258, 330] on span "Lukáš Heřík, BBA" at bounding box center [247, 335] width 111 height 15
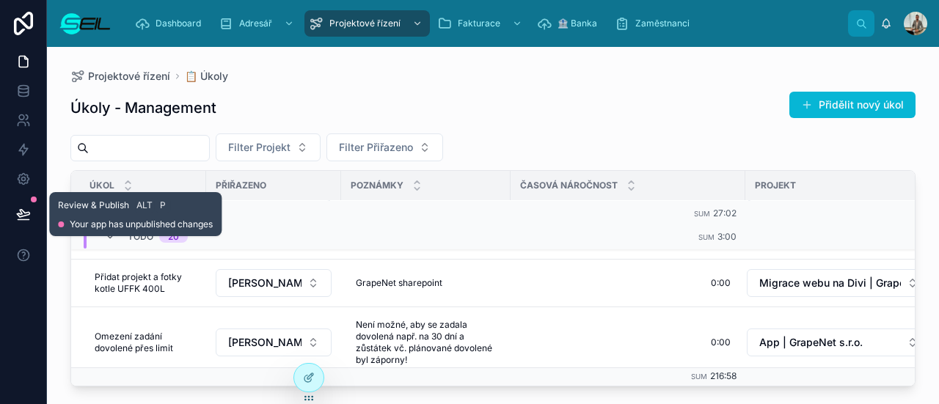
click at [38, 212] on button at bounding box center [23, 214] width 32 height 41
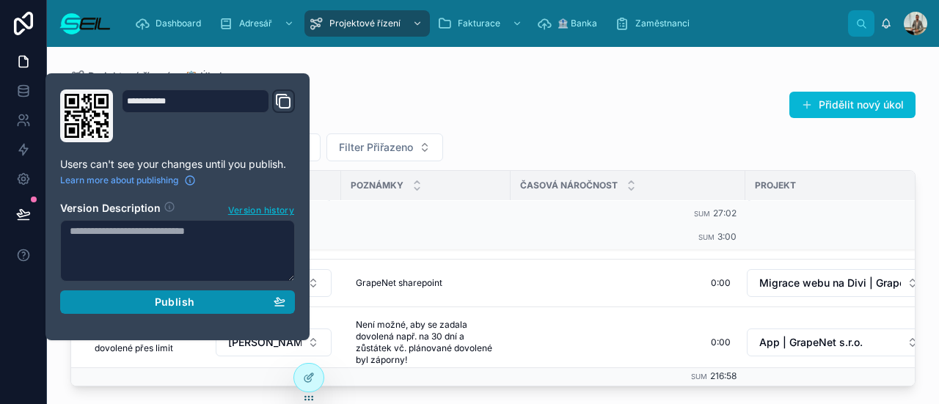
click at [132, 296] on div "Publish" at bounding box center [178, 302] width 216 height 13
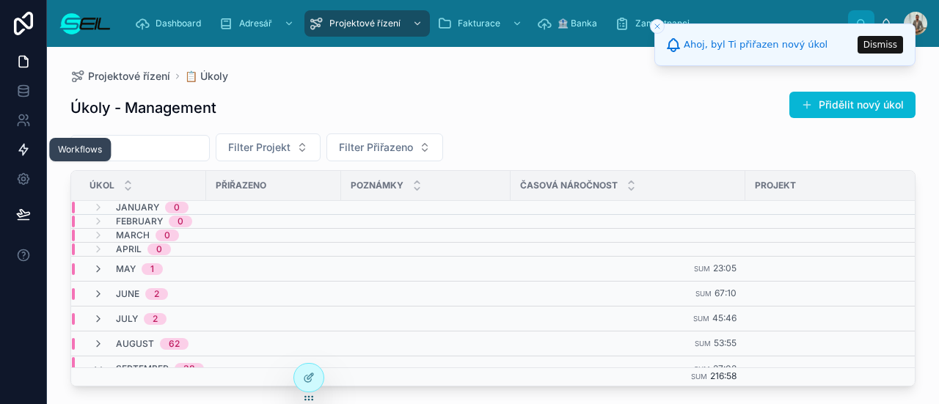
click at [26, 145] on icon at bounding box center [23, 149] width 15 height 15
